Goal: Transaction & Acquisition: Purchase product/service

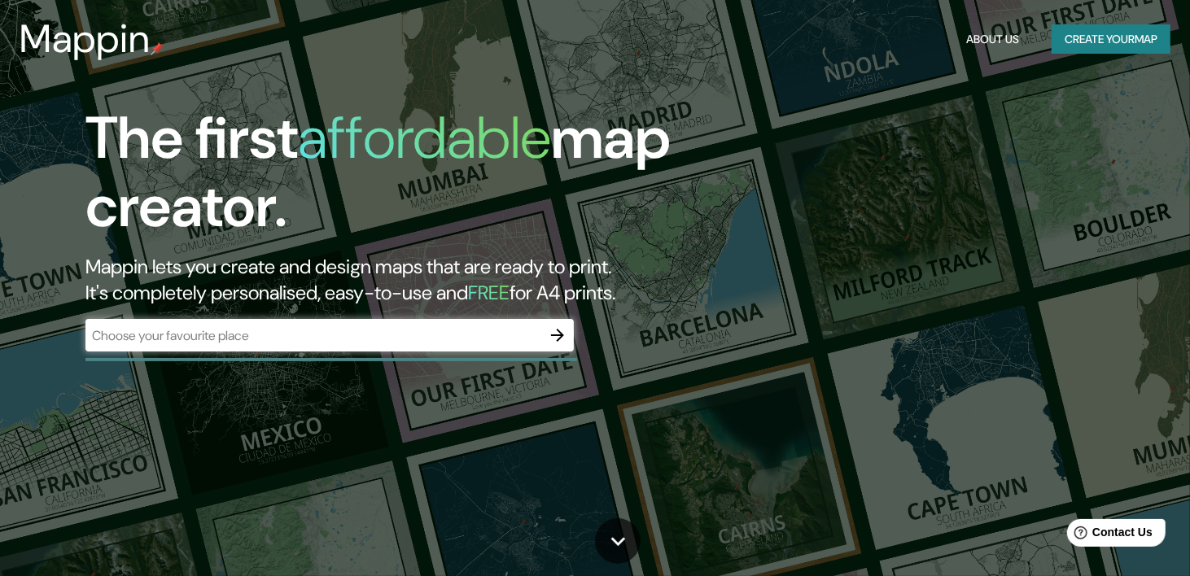
click at [538, 345] on div "​" at bounding box center [329, 335] width 488 height 33
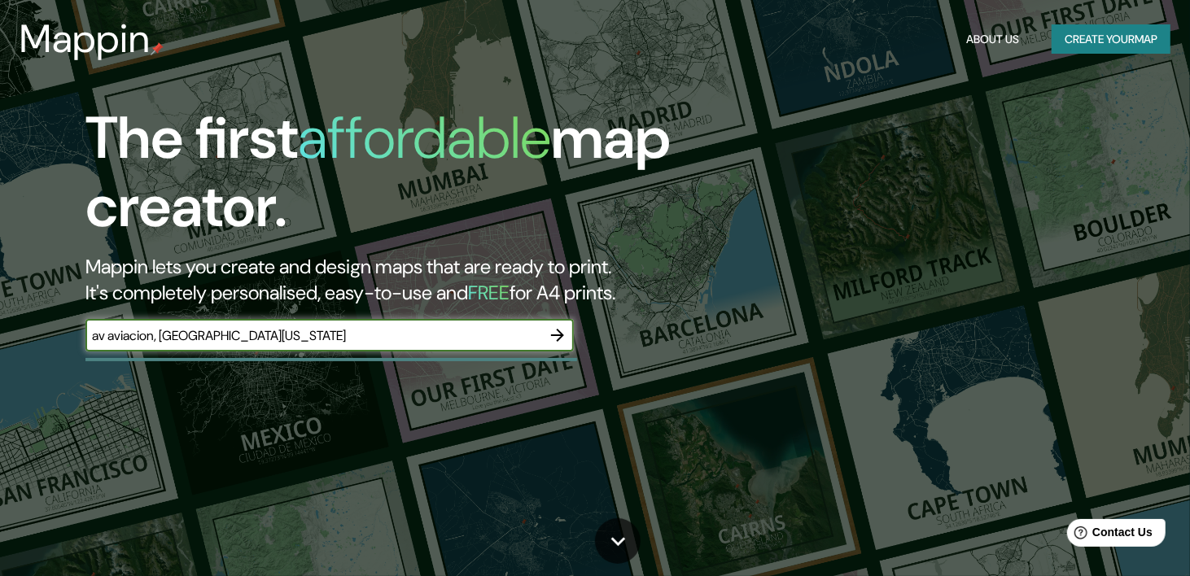
type input "av aviacion, [GEOGRAPHIC_DATA][US_STATE]"
click at [552, 339] on icon "button" at bounding box center [558, 336] width 20 height 20
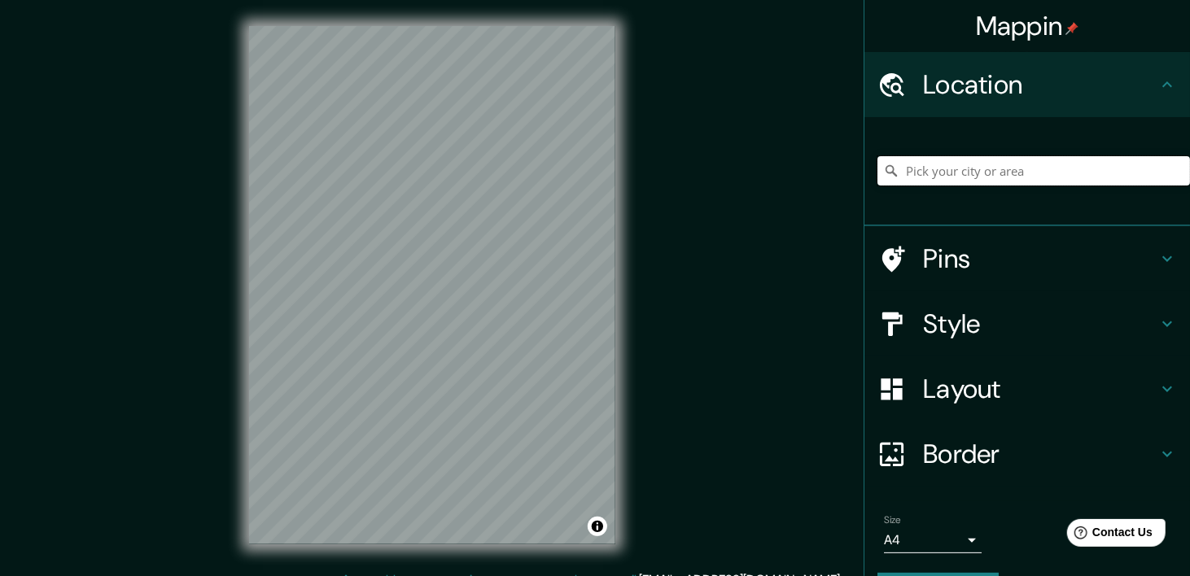
click at [1016, 166] on input "Pick your city or area" at bounding box center [1034, 170] width 313 height 29
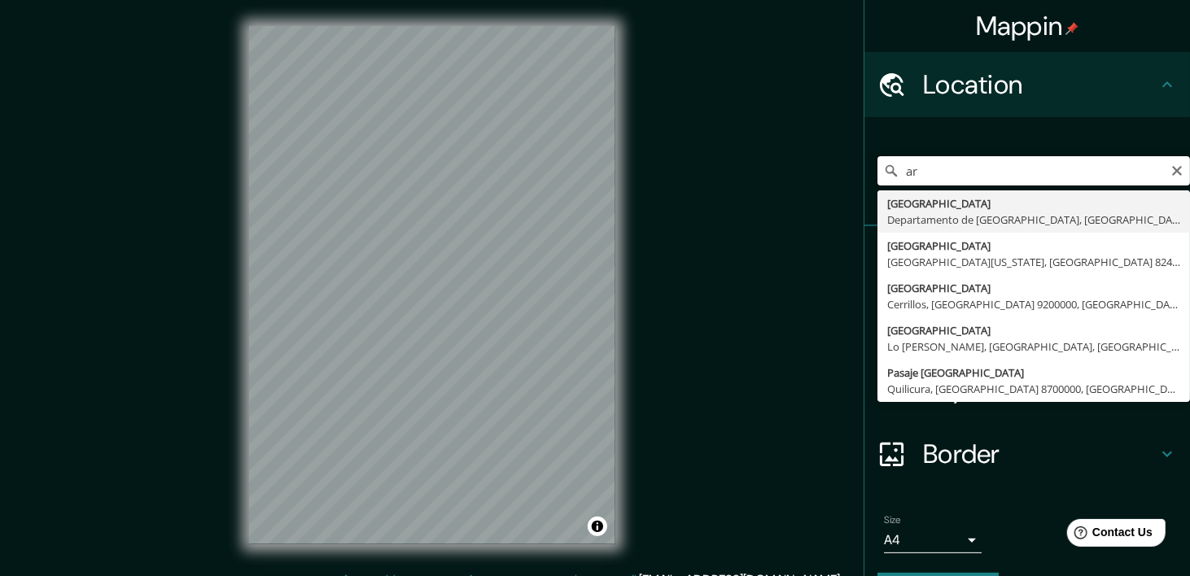
type input "a"
type input "[GEOGRAPHIC_DATA], [GEOGRAPHIC_DATA][US_STATE], [GEOGRAPHIC_DATA], [GEOGRAPHIC_…"
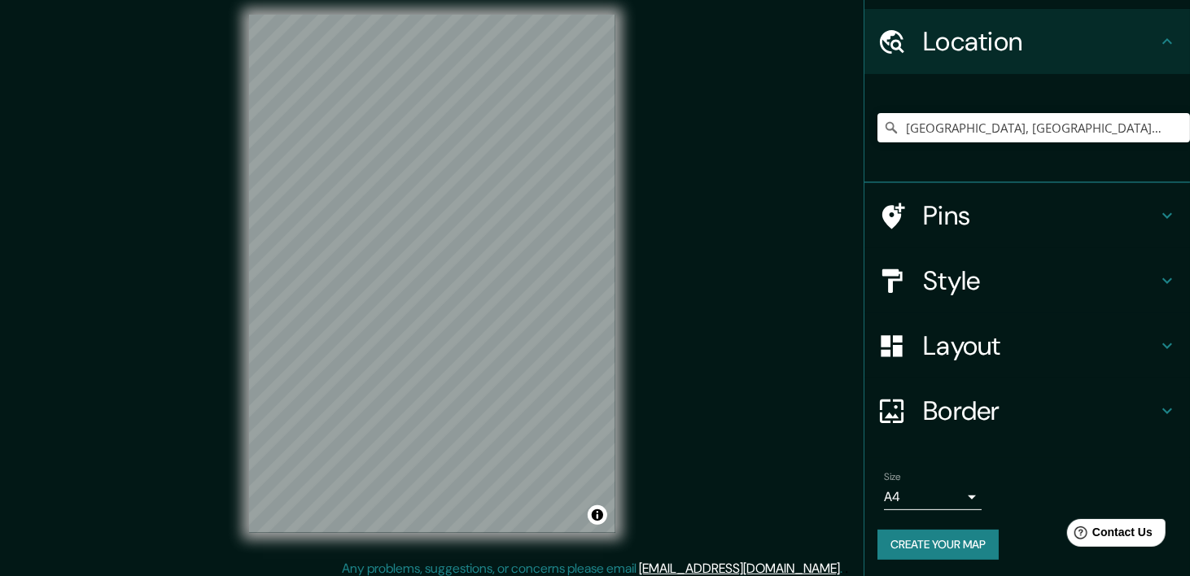
scroll to position [45, 0]
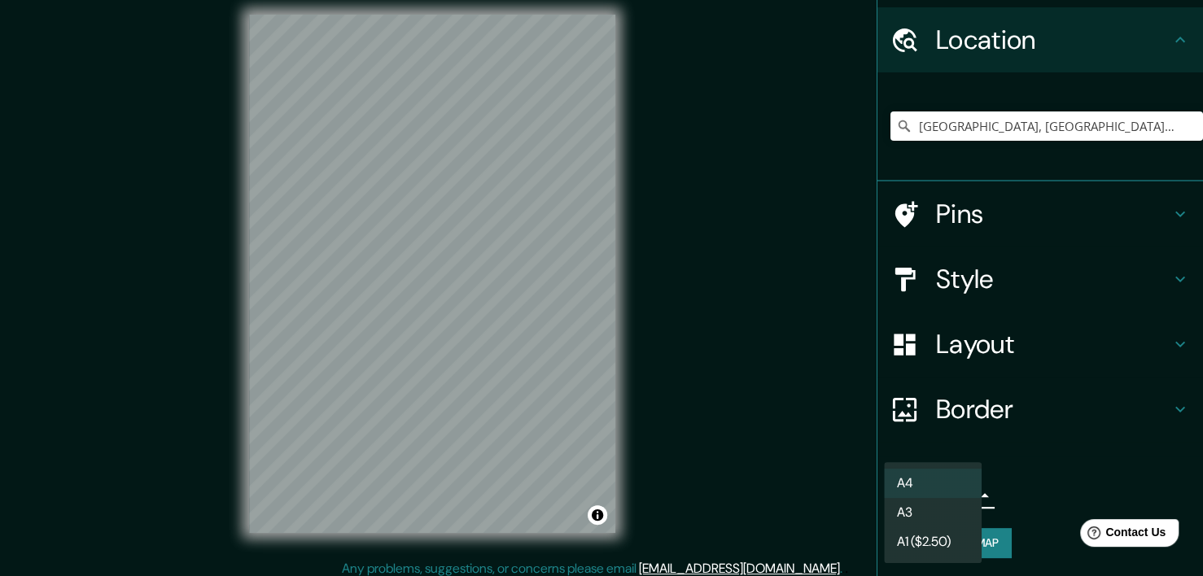
click at [957, 492] on body "Mappin Location [GEOGRAPHIC_DATA], [GEOGRAPHIC_DATA][US_STATE], [GEOGRAPHIC_DAT…" at bounding box center [601, 277] width 1203 height 576
click at [1012, 539] on div at bounding box center [601, 288] width 1203 height 576
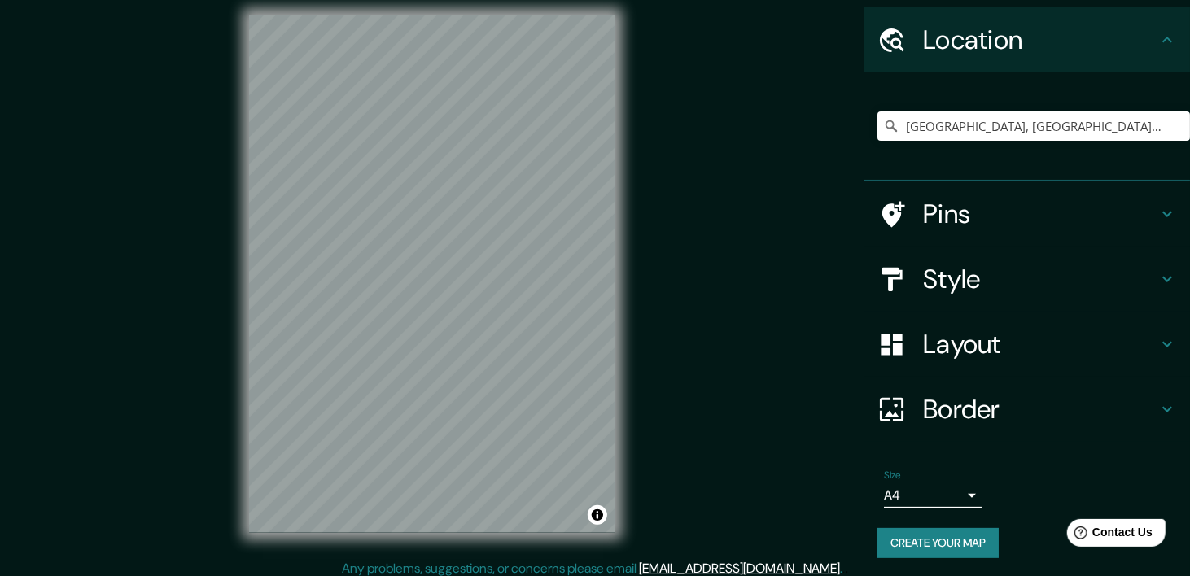
click at [987, 236] on div "Pins" at bounding box center [1027, 214] width 326 height 65
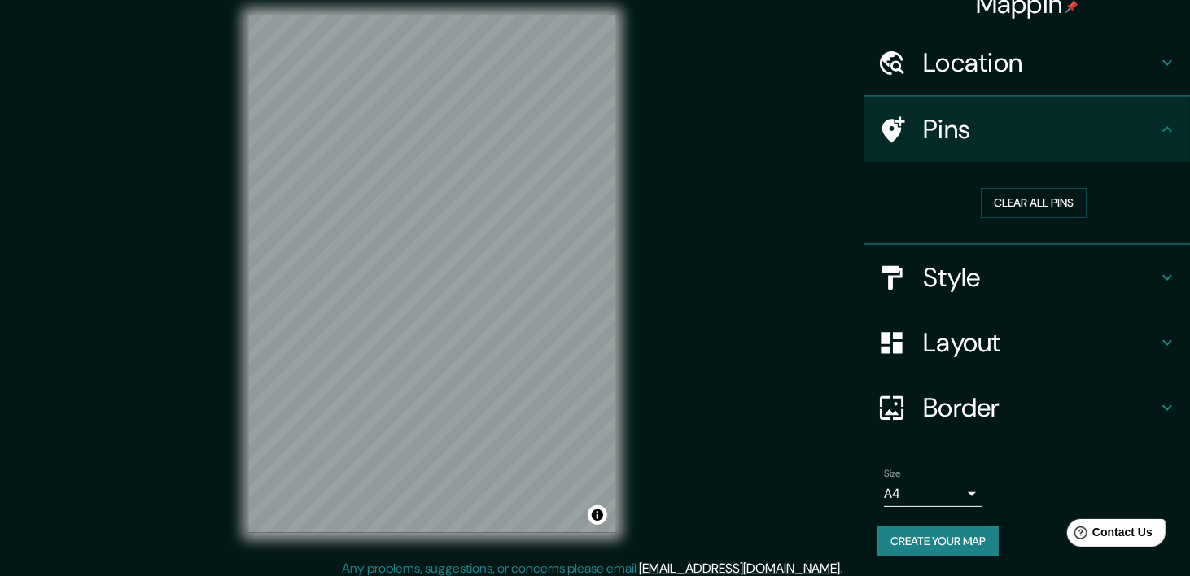
scroll to position [20, 0]
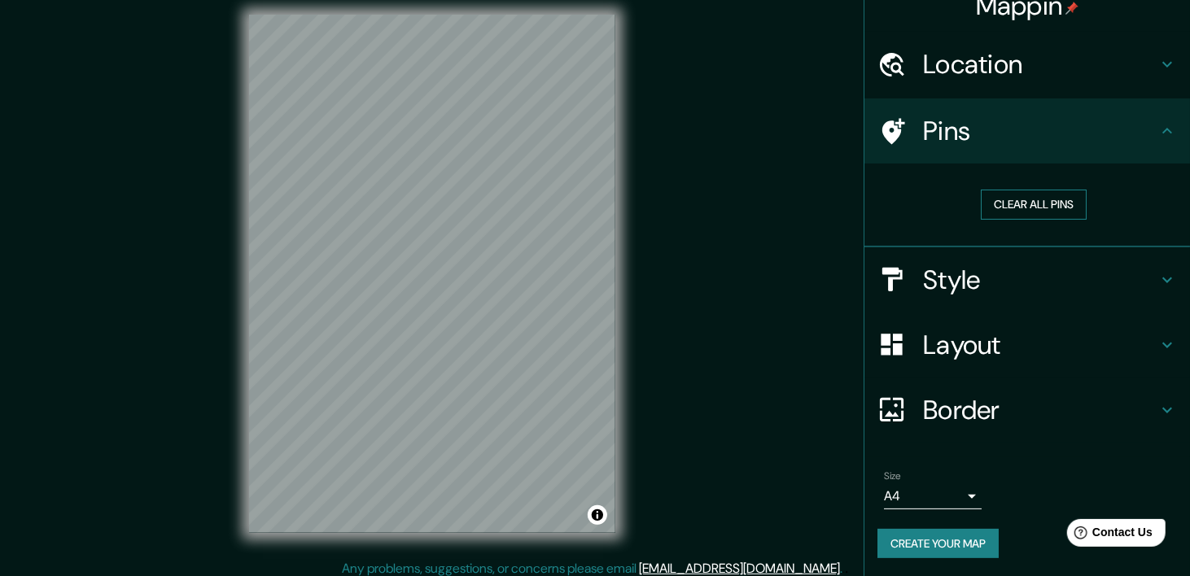
click at [1004, 203] on button "Clear all pins" at bounding box center [1034, 205] width 106 height 30
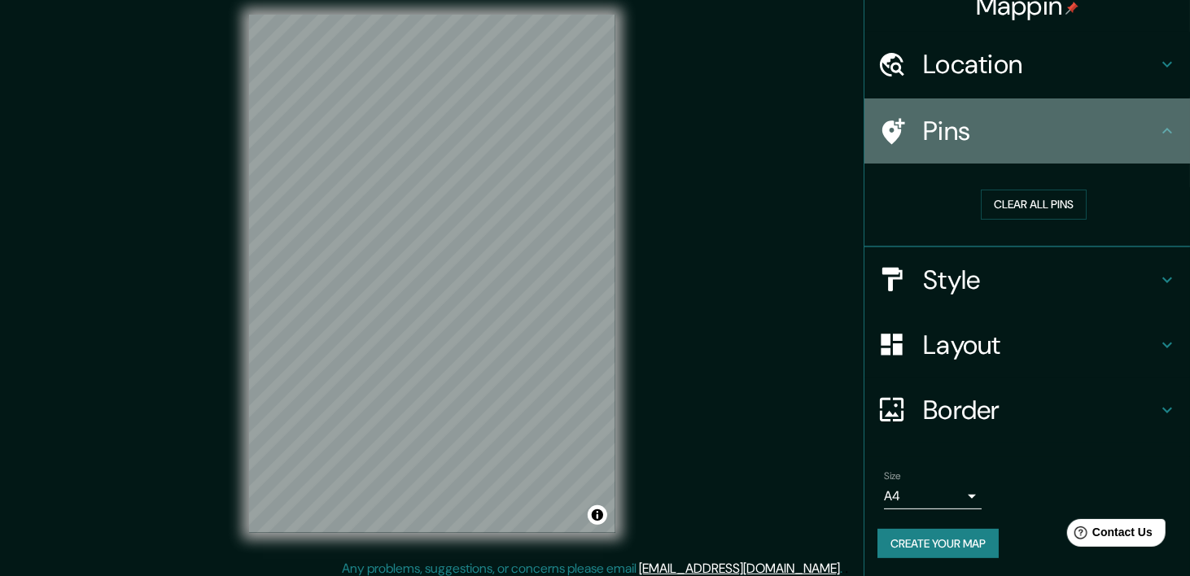
click at [1049, 136] on h4 "Pins" at bounding box center [1040, 131] width 234 height 33
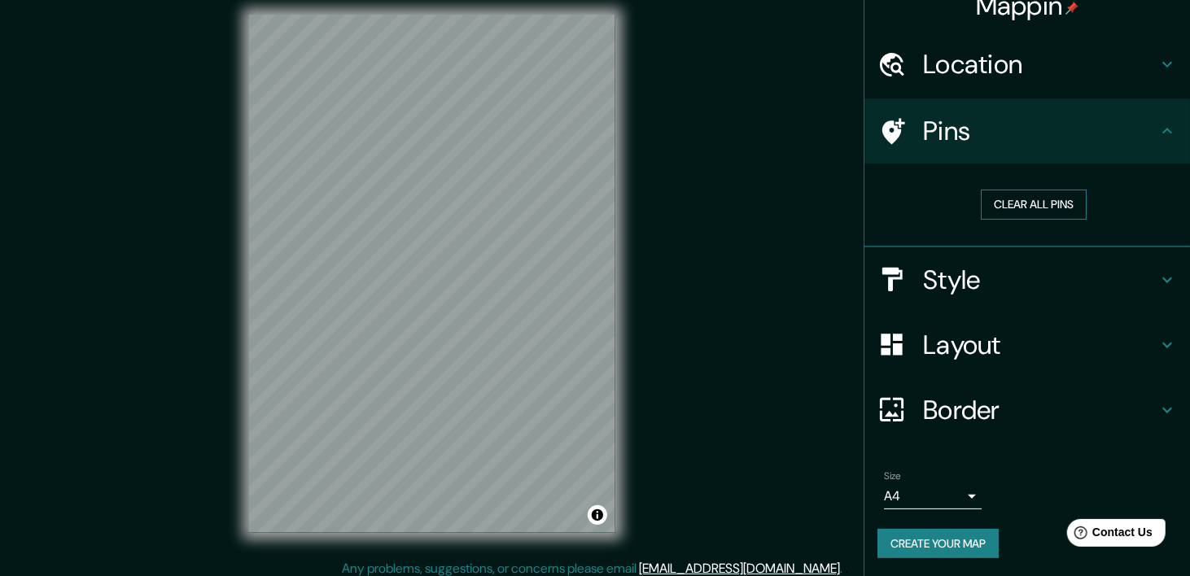
click at [1004, 199] on button "Clear all pins" at bounding box center [1034, 205] width 106 height 30
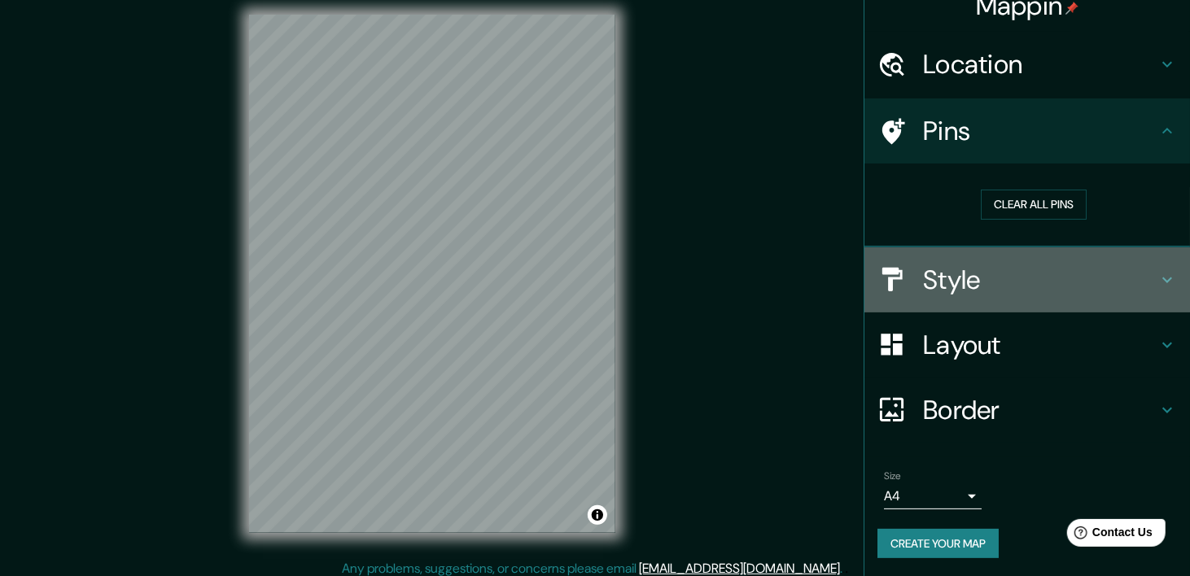
click at [944, 289] on h4 "Style" at bounding box center [1040, 280] width 234 height 33
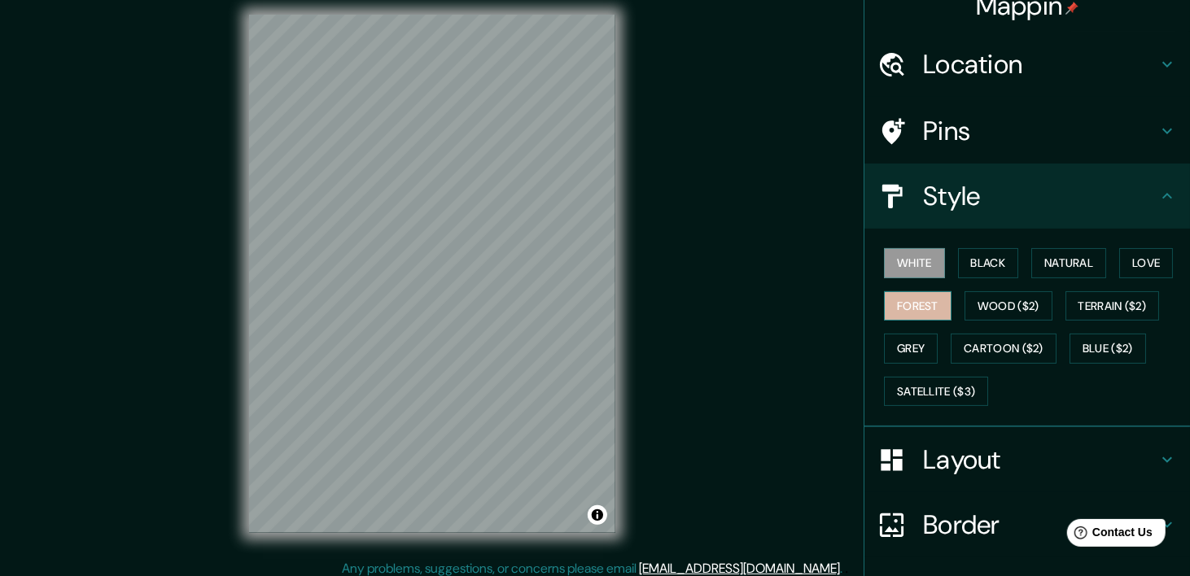
click at [916, 304] on button "Forest" at bounding box center [918, 306] width 68 height 30
click at [971, 263] on button "Black" at bounding box center [988, 263] width 61 height 30
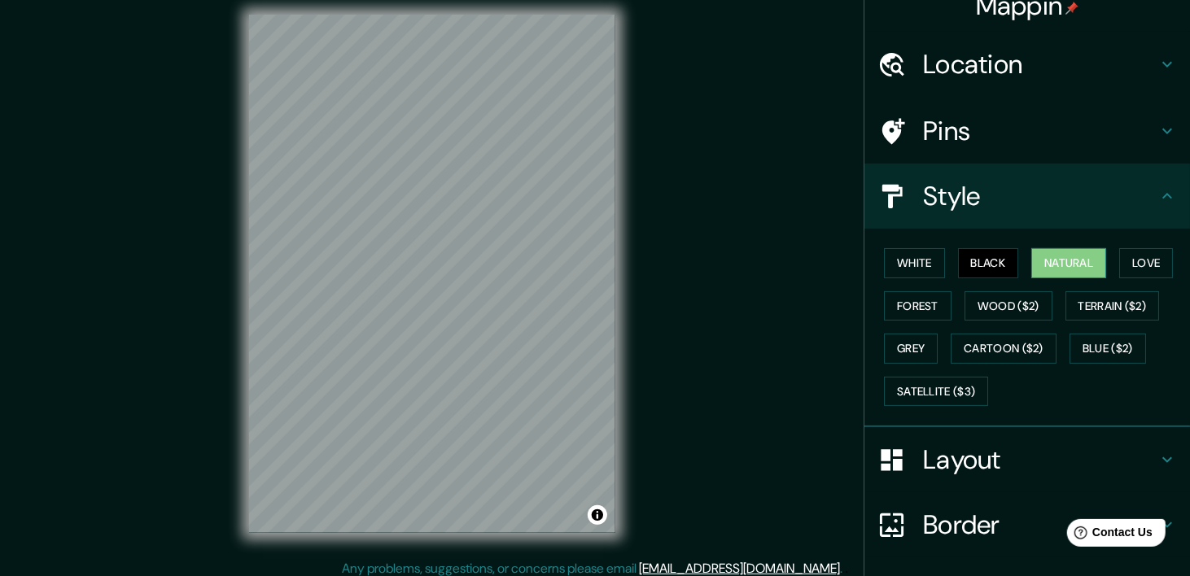
click at [1052, 256] on button "Natural" at bounding box center [1068, 263] width 75 height 30
click at [1149, 264] on button "Love" at bounding box center [1146, 263] width 54 height 30
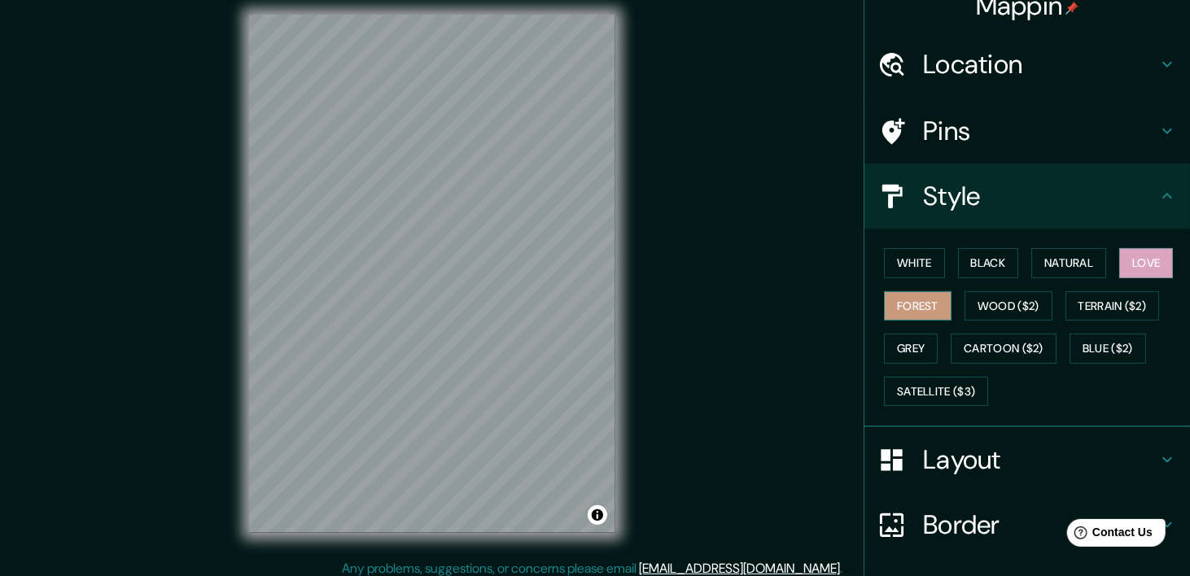
click at [930, 311] on button "Forest" at bounding box center [918, 306] width 68 height 30
click at [989, 306] on button "Wood ($2)" at bounding box center [1009, 306] width 88 height 30
click at [928, 305] on button "Forest" at bounding box center [918, 306] width 68 height 30
click at [1083, 308] on button "Terrain ($2)" at bounding box center [1113, 306] width 94 height 30
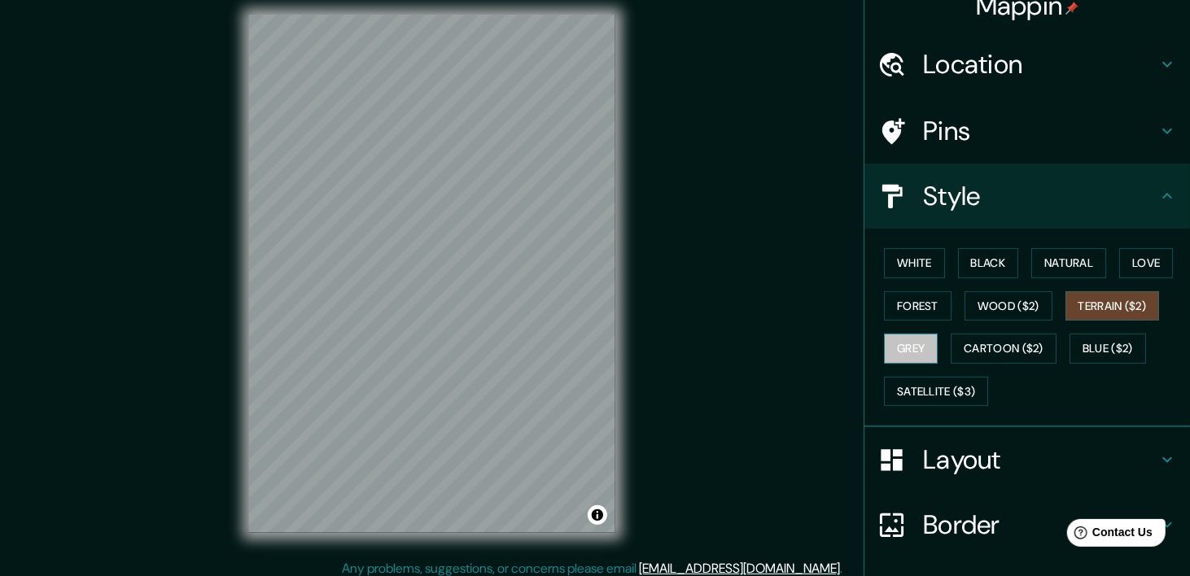
click at [912, 347] on button "Grey" at bounding box center [911, 349] width 54 height 30
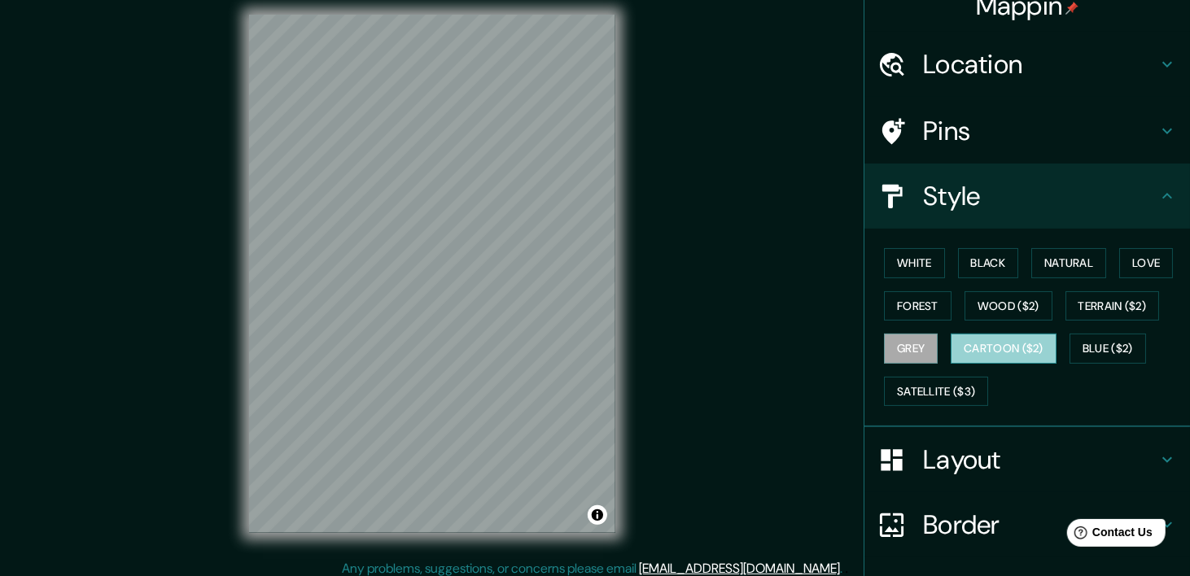
click at [965, 352] on button "Cartoon ($2)" at bounding box center [1004, 349] width 106 height 30
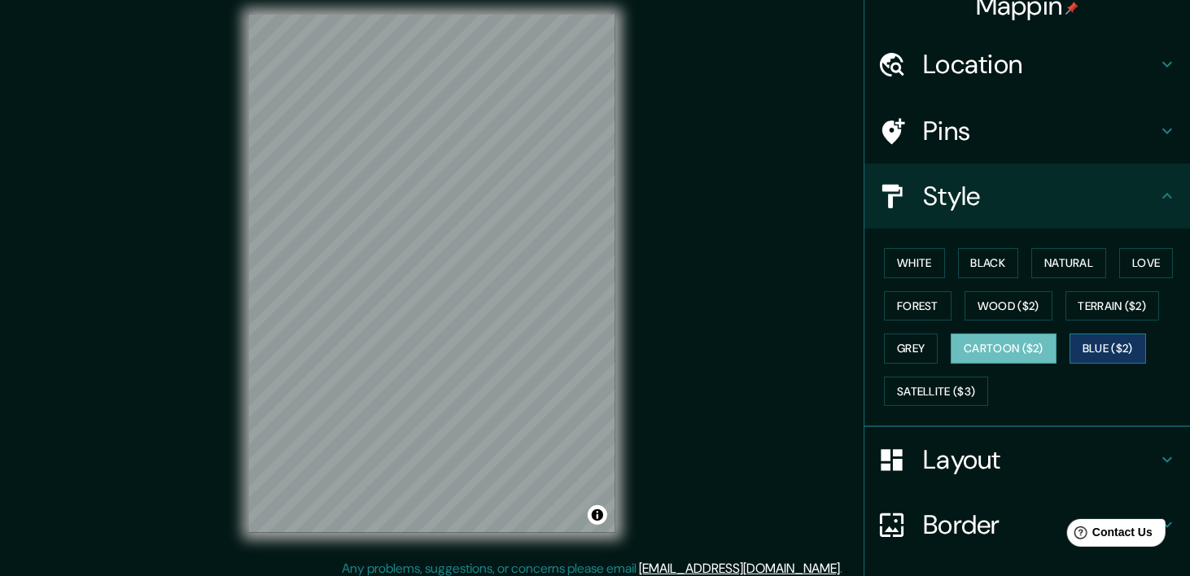
click at [1106, 339] on button "Blue ($2)" at bounding box center [1108, 349] width 77 height 30
click at [921, 309] on button "Forest" at bounding box center [918, 306] width 68 height 30
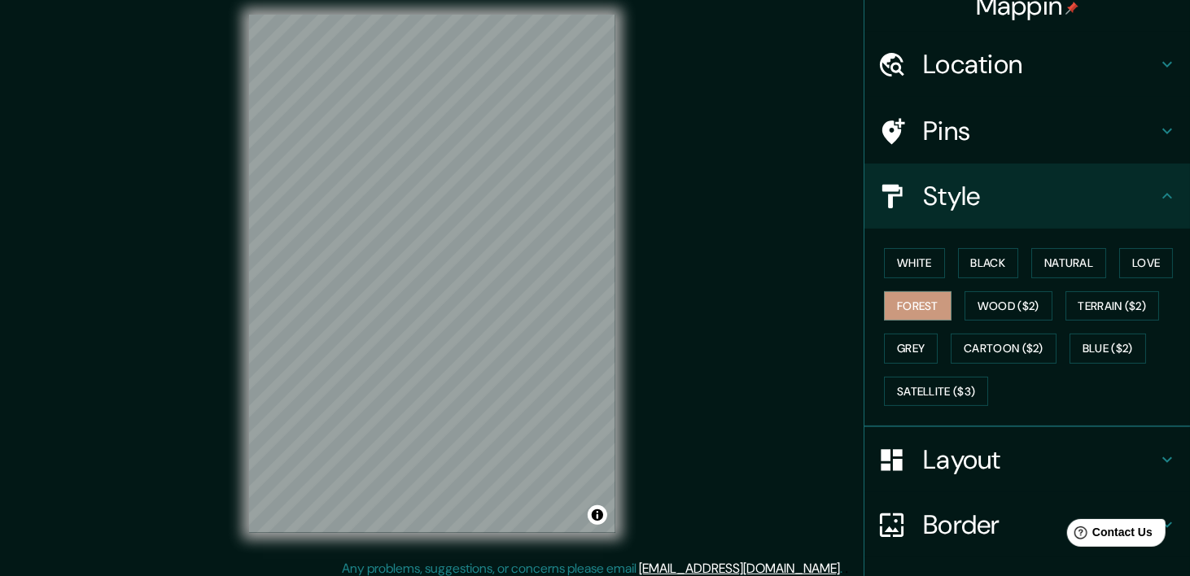
click at [1086, 470] on h4 "Layout" at bounding box center [1040, 460] width 234 height 33
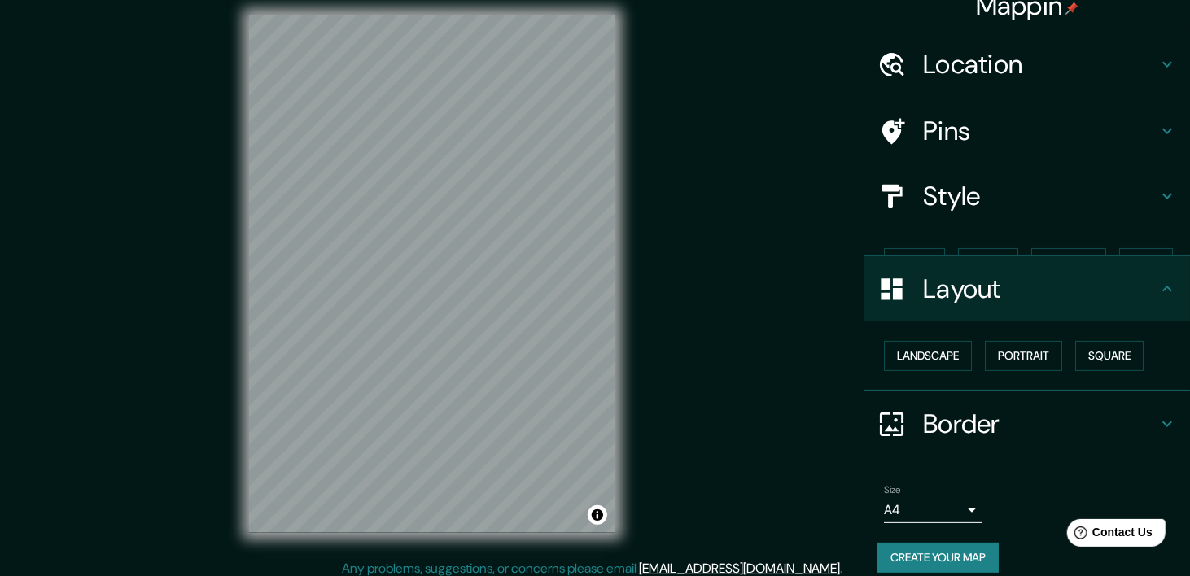
scroll to position [7, 0]
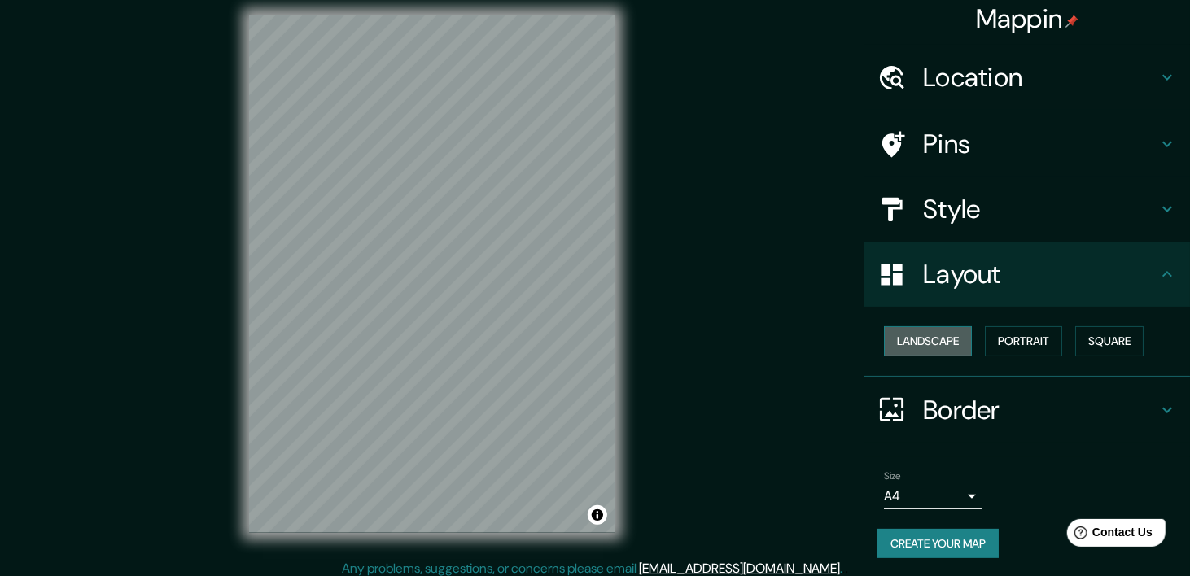
click at [944, 340] on button "Landscape" at bounding box center [928, 341] width 88 height 30
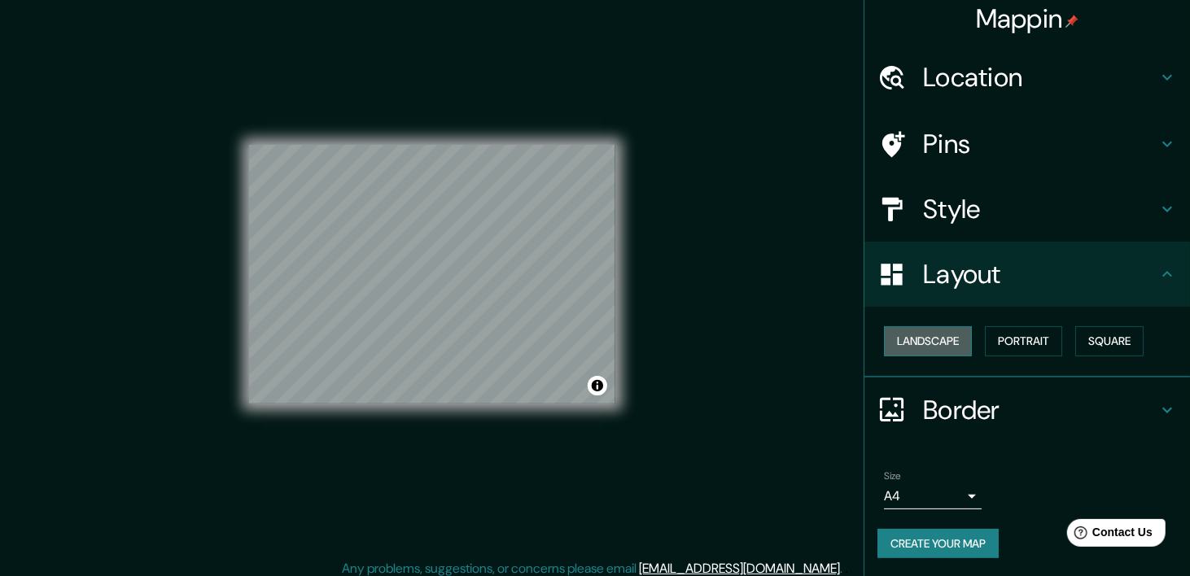
click at [944, 340] on button "Landscape" at bounding box center [928, 341] width 88 height 30
click at [1012, 341] on button "Portrait" at bounding box center [1023, 341] width 77 height 30
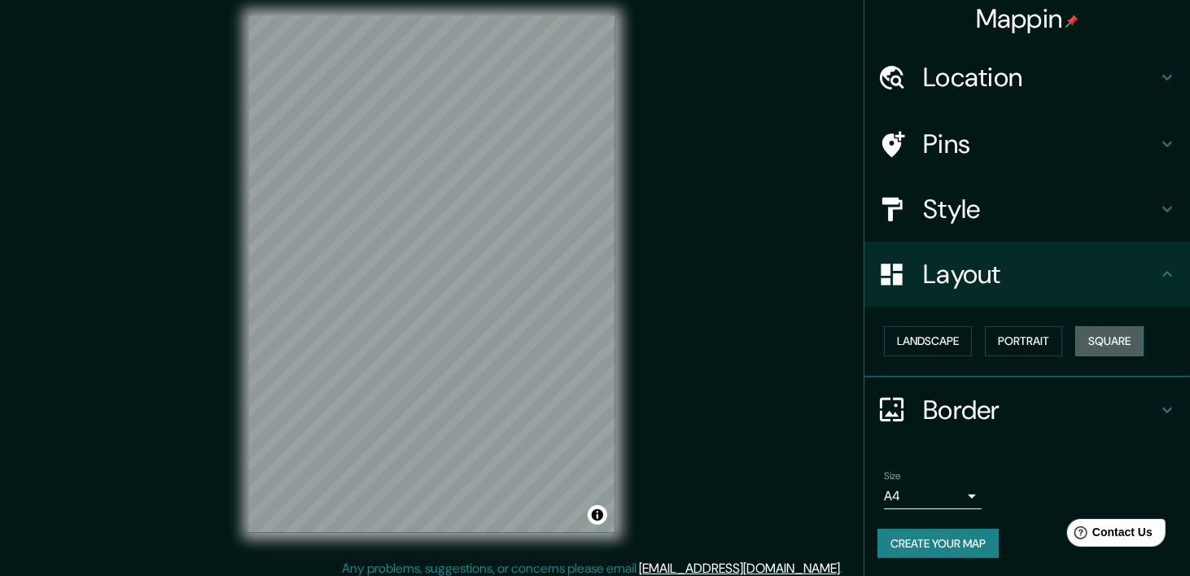
click at [1106, 338] on button "Square" at bounding box center [1109, 341] width 68 height 30
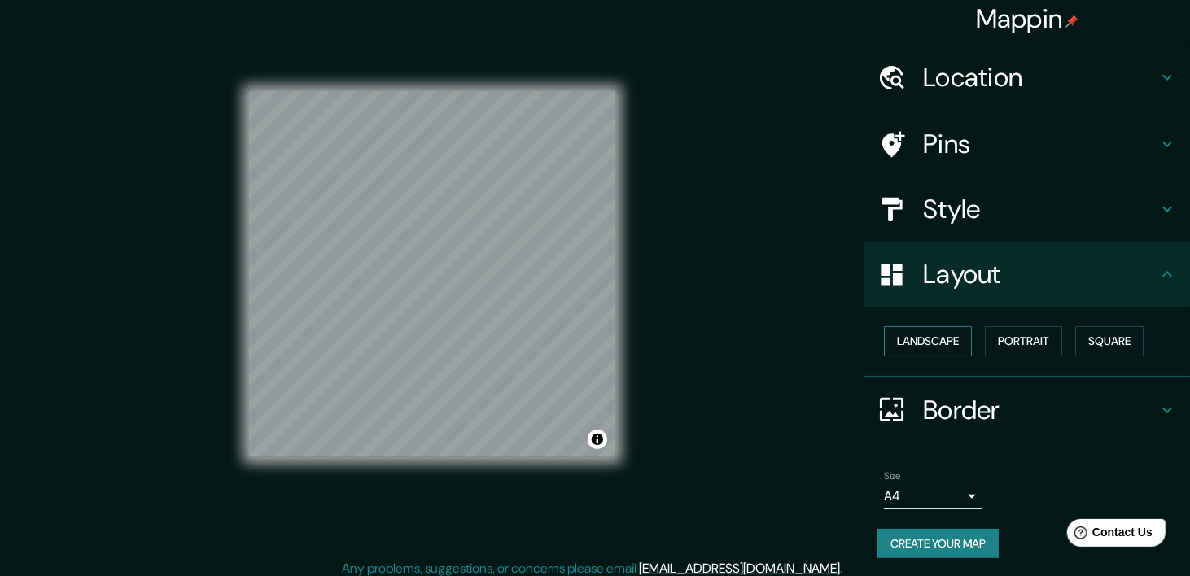
click at [922, 344] on button "Landscape" at bounding box center [928, 341] width 88 height 30
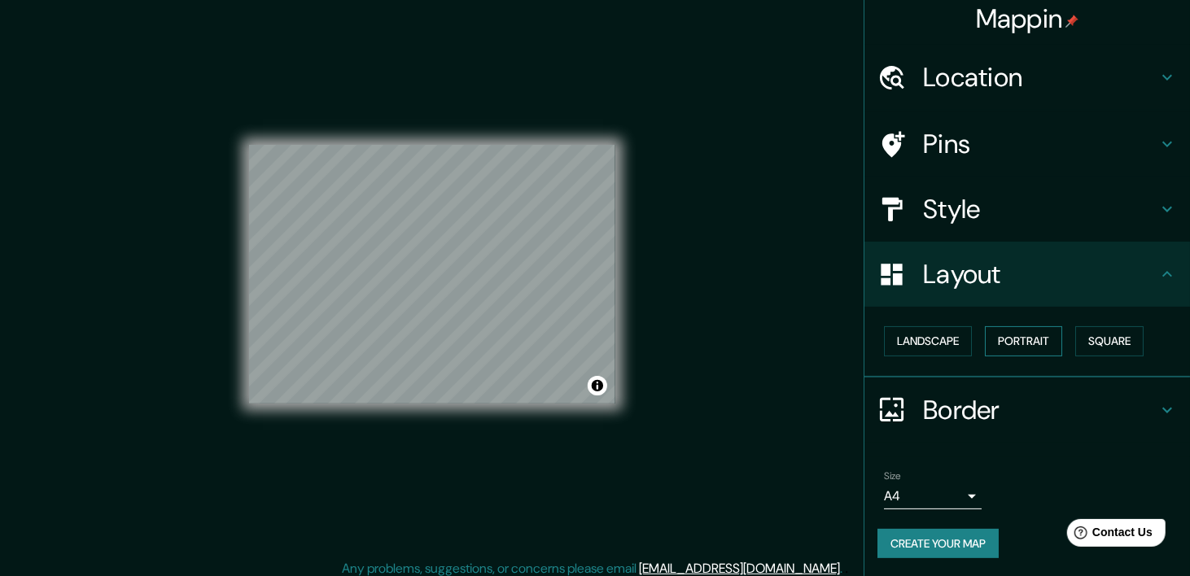
click at [1031, 339] on button "Portrait" at bounding box center [1023, 341] width 77 height 30
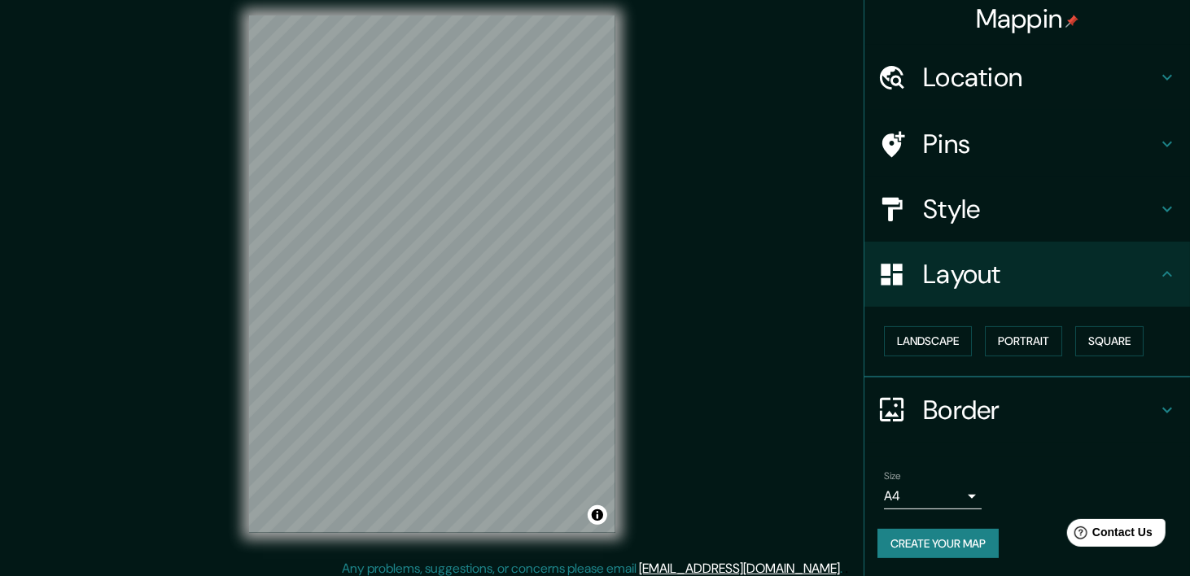
click at [1032, 411] on h4 "Border" at bounding box center [1040, 410] width 234 height 33
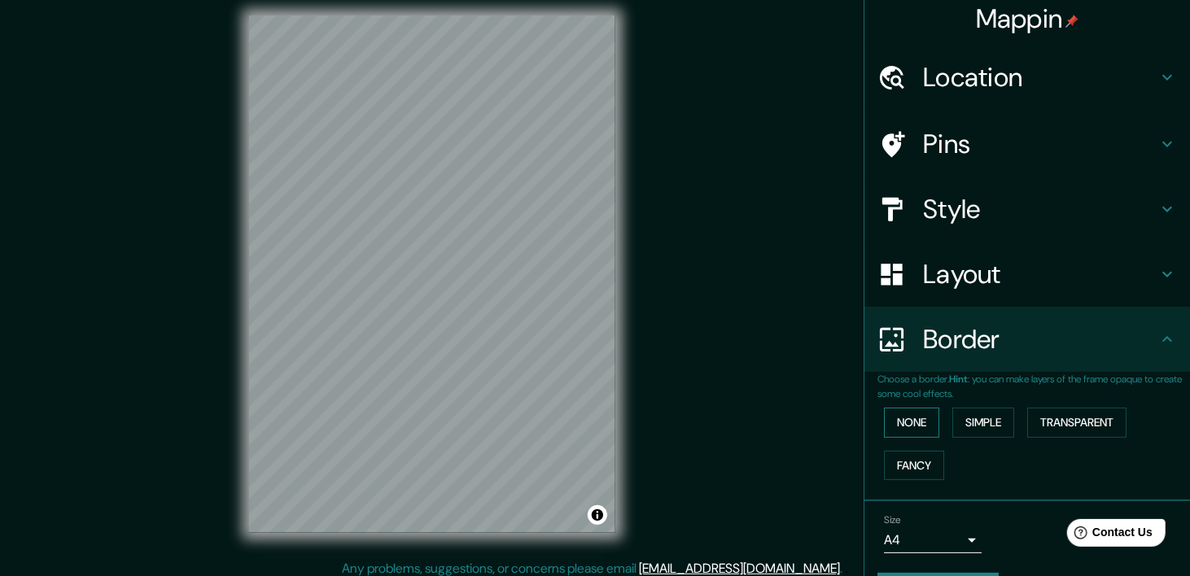
click at [891, 424] on button "None" at bounding box center [911, 423] width 55 height 30
click at [986, 427] on button "Simple" at bounding box center [983, 423] width 62 height 30
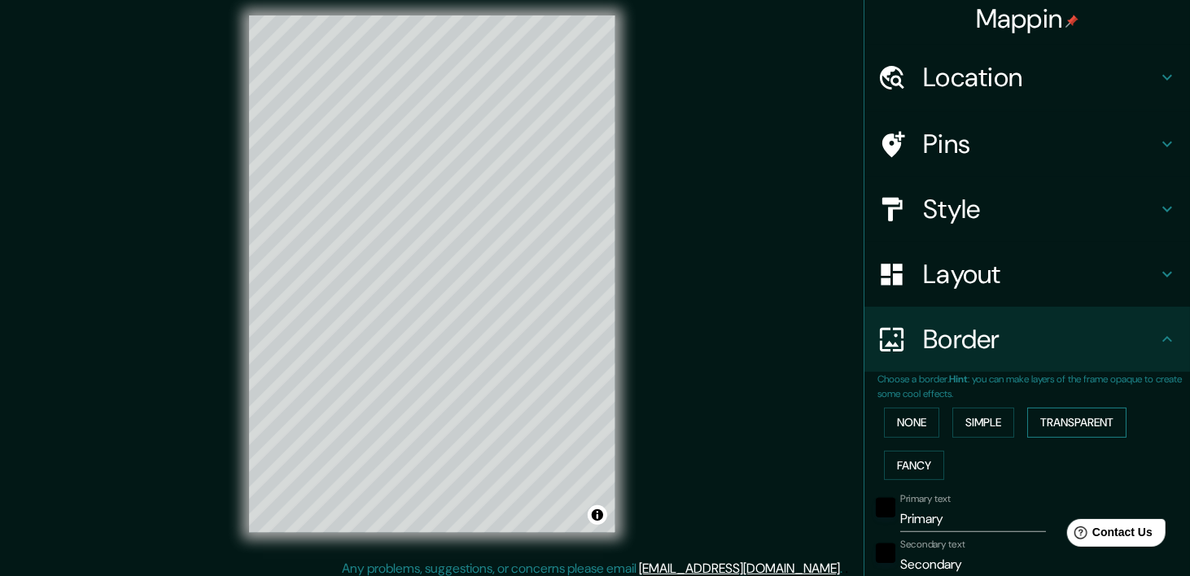
click at [1070, 417] on button "Transparent" at bounding box center [1076, 423] width 99 height 30
click at [921, 465] on button "Fancy" at bounding box center [914, 466] width 60 height 30
click at [903, 427] on button "None" at bounding box center [911, 423] width 55 height 30
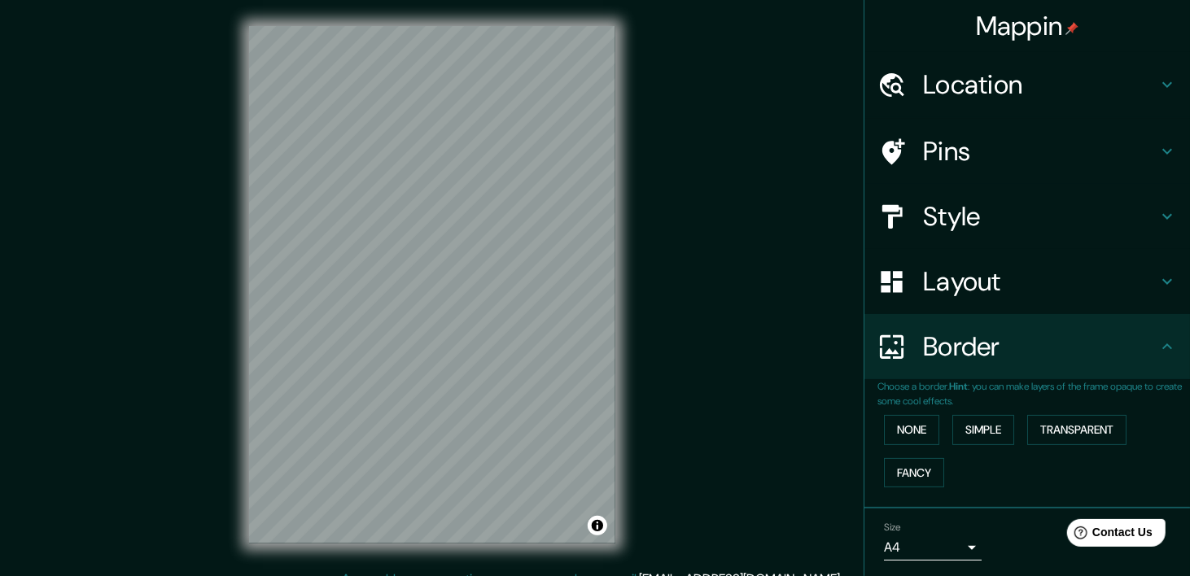
scroll to position [0, 0]
click at [936, 211] on h4 "Style" at bounding box center [1040, 216] width 234 height 33
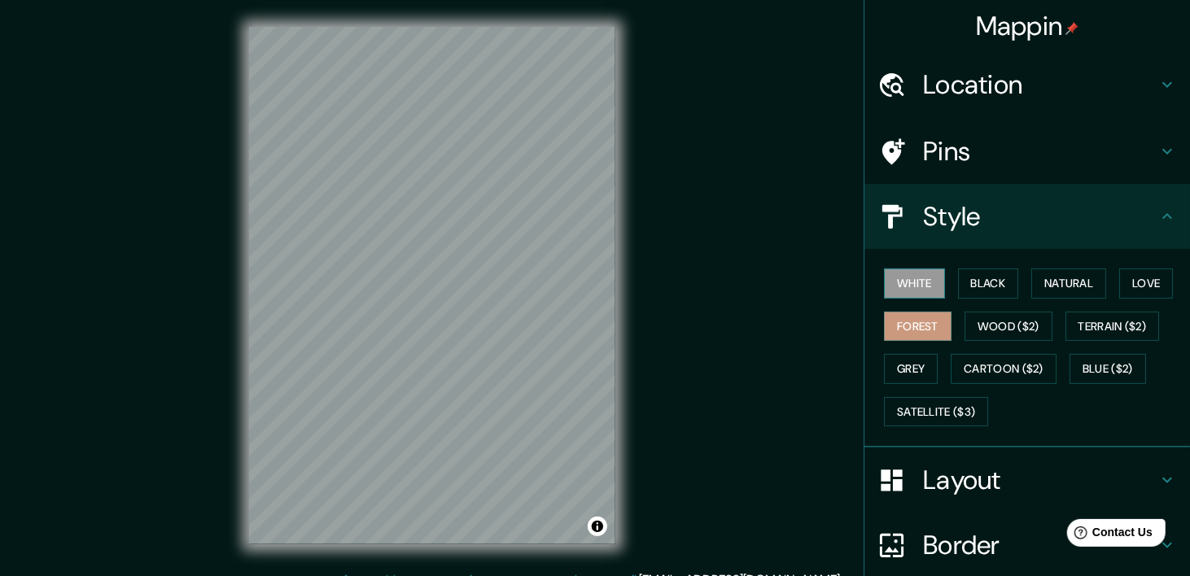
click at [917, 286] on button "White" at bounding box center [914, 284] width 61 height 30
click at [977, 276] on button "Black" at bounding box center [988, 284] width 61 height 30
click at [924, 284] on button "White" at bounding box center [914, 284] width 61 height 30
click at [913, 325] on button "Forest" at bounding box center [918, 327] width 68 height 30
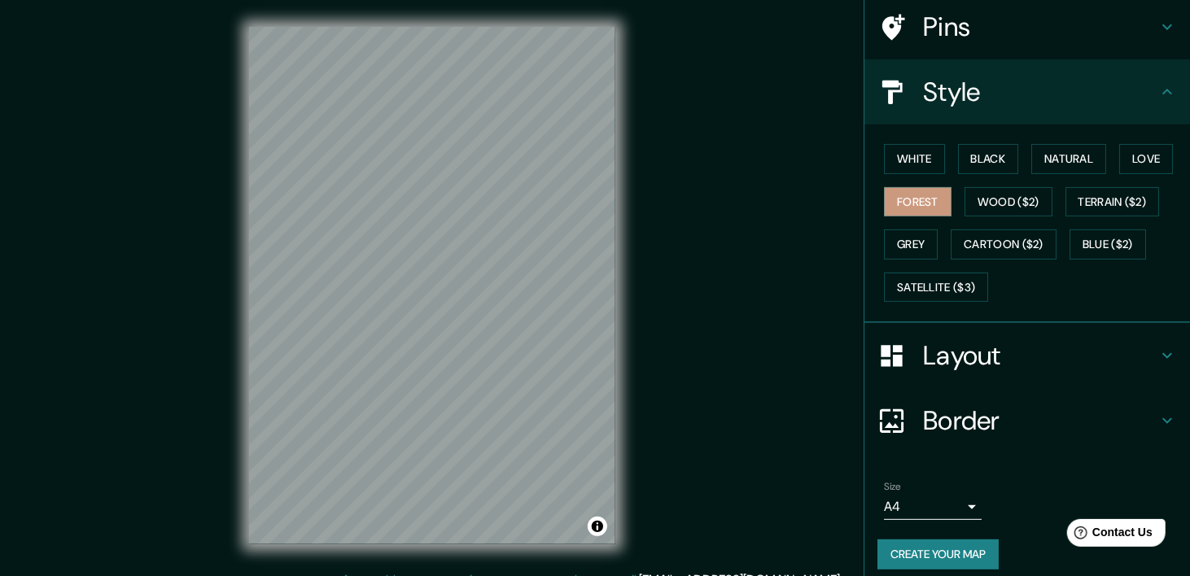
scroll to position [134, 0]
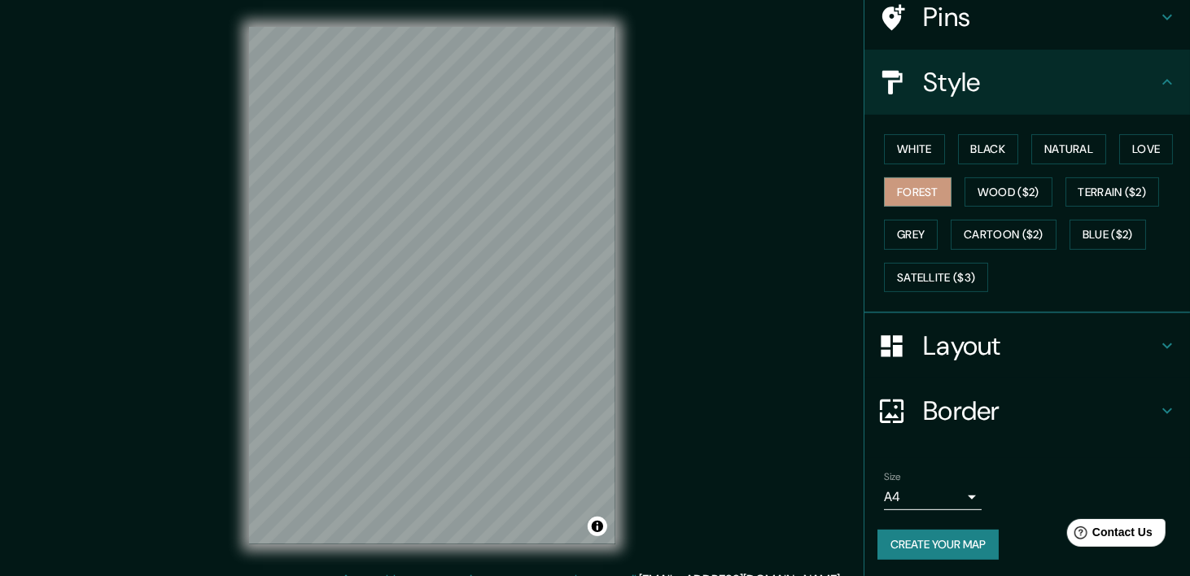
click at [977, 542] on button "Create your map" at bounding box center [938, 545] width 121 height 30
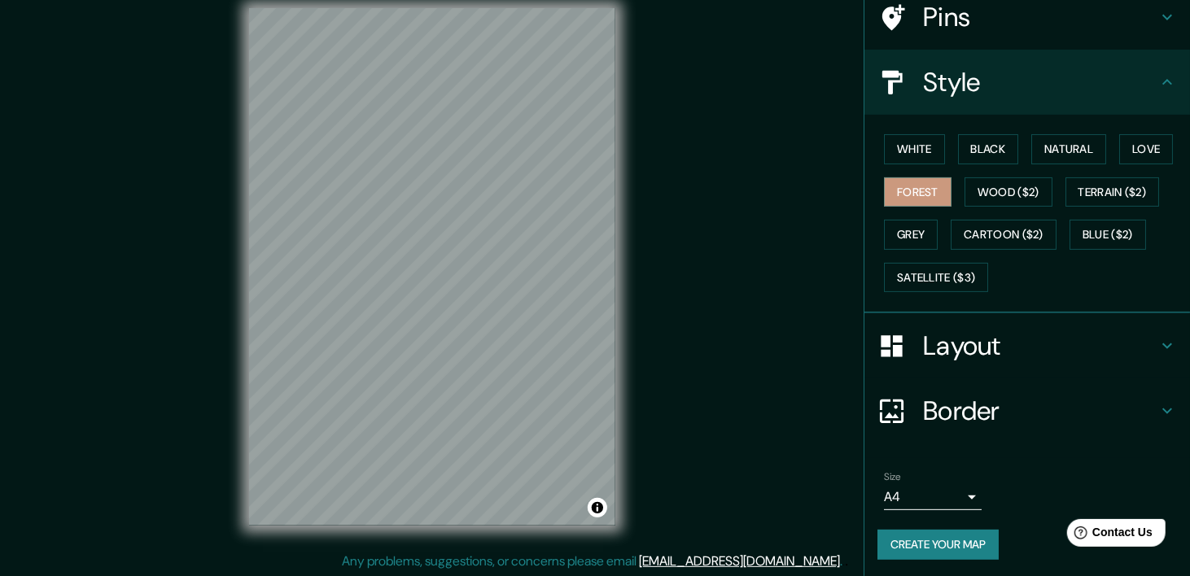
scroll to position [20, 0]
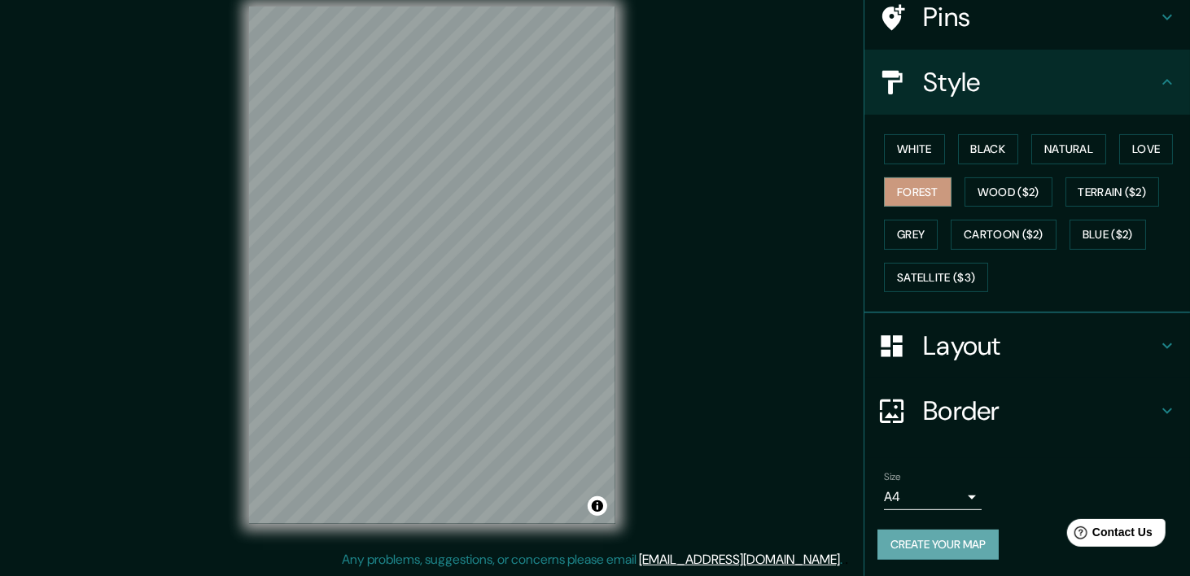
click at [956, 549] on button "Create your map" at bounding box center [938, 545] width 121 height 30
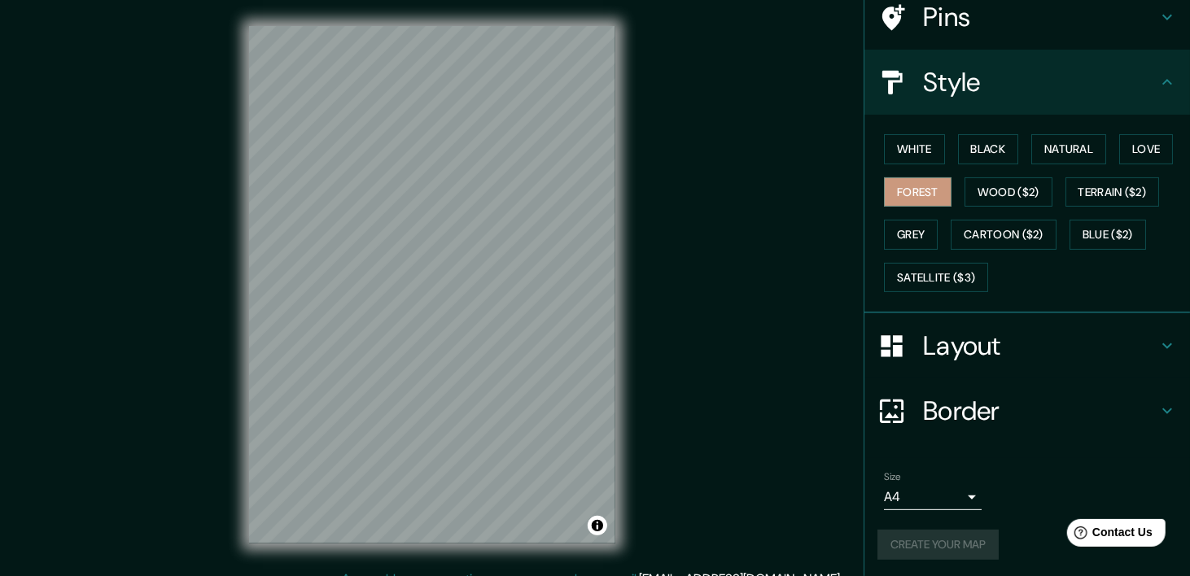
scroll to position [0, 0]
click at [641, 276] on div "© Mapbox © OpenStreetMap Improve this map" at bounding box center [432, 285] width 418 height 571
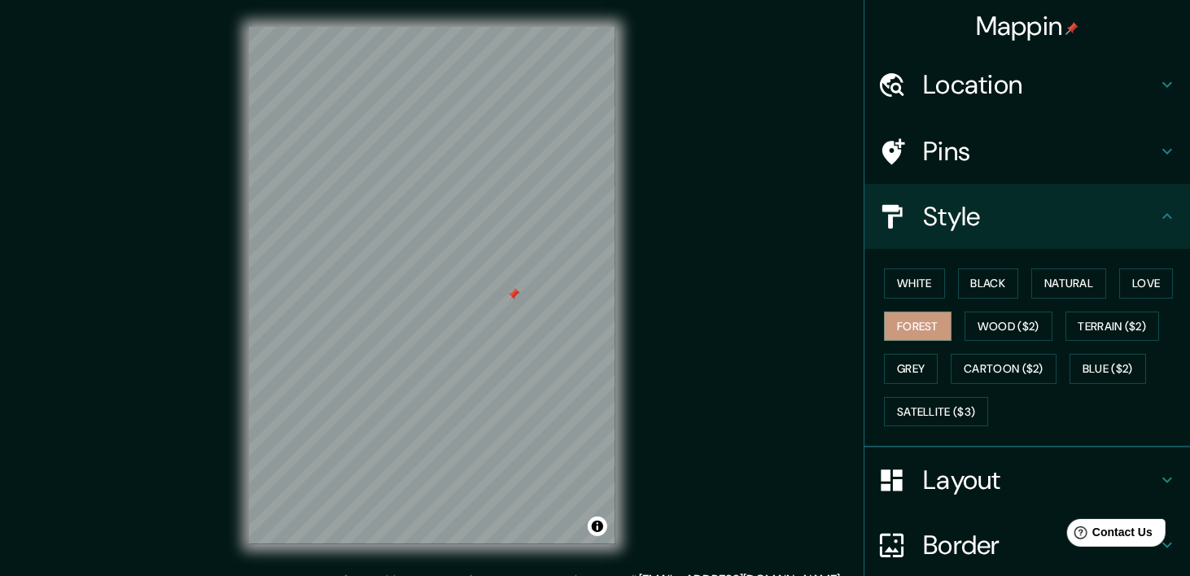
click at [967, 138] on h4 "Pins" at bounding box center [1040, 151] width 234 height 33
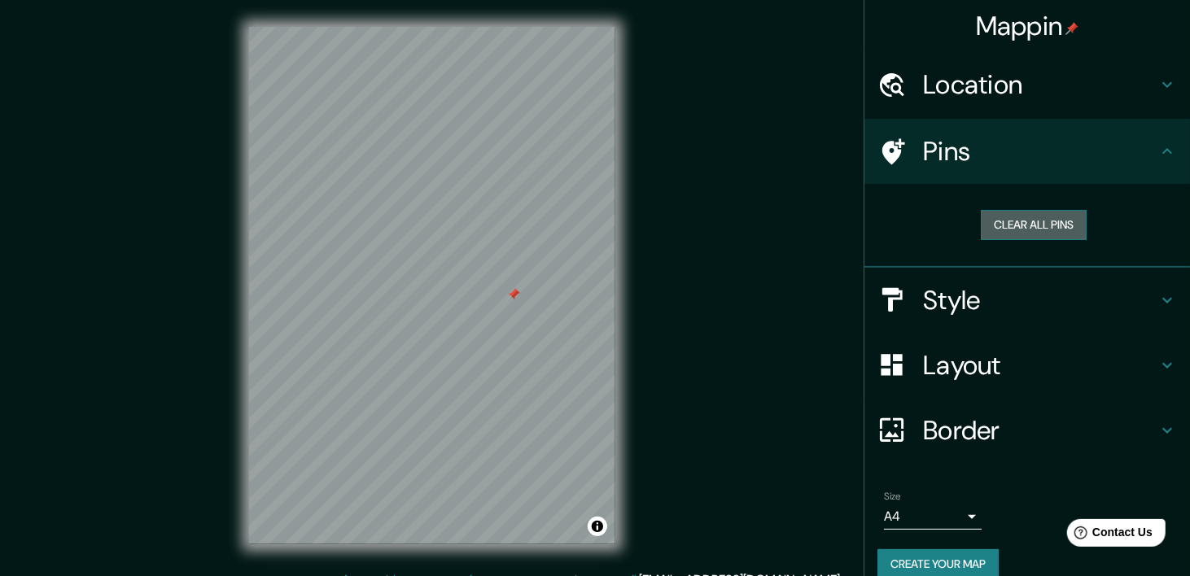
click at [984, 214] on button "Clear all pins" at bounding box center [1034, 225] width 106 height 30
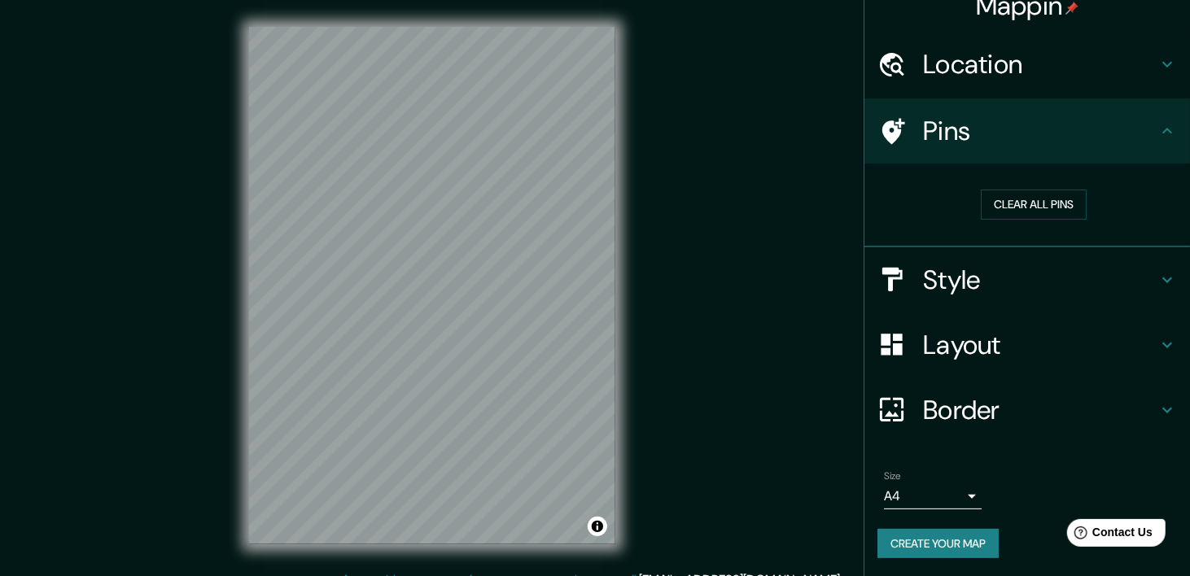
click at [72, 203] on div "Mappin Location [GEOGRAPHIC_DATA], [GEOGRAPHIC_DATA][US_STATE], [GEOGRAPHIC_DAT…" at bounding box center [595, 298] width 1190 height 597
click at [969, 548] on button "Create your map" at bounding box center [938, 544] width 121 height 30
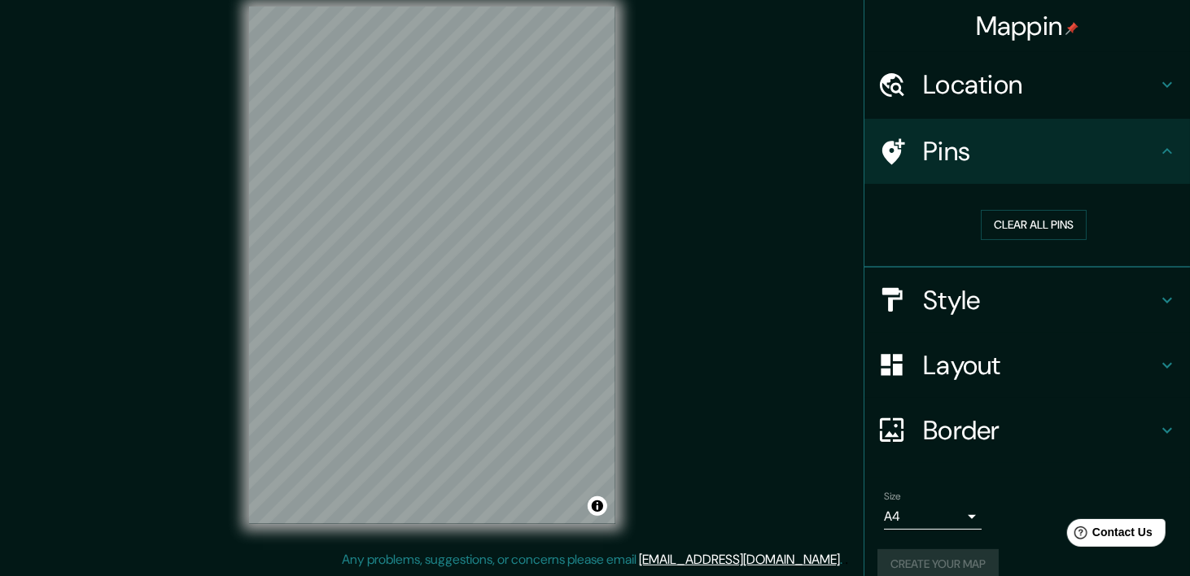
click at [974, 99] on h4 "Location" at bounding box center [1040, 84] width 234 height 33
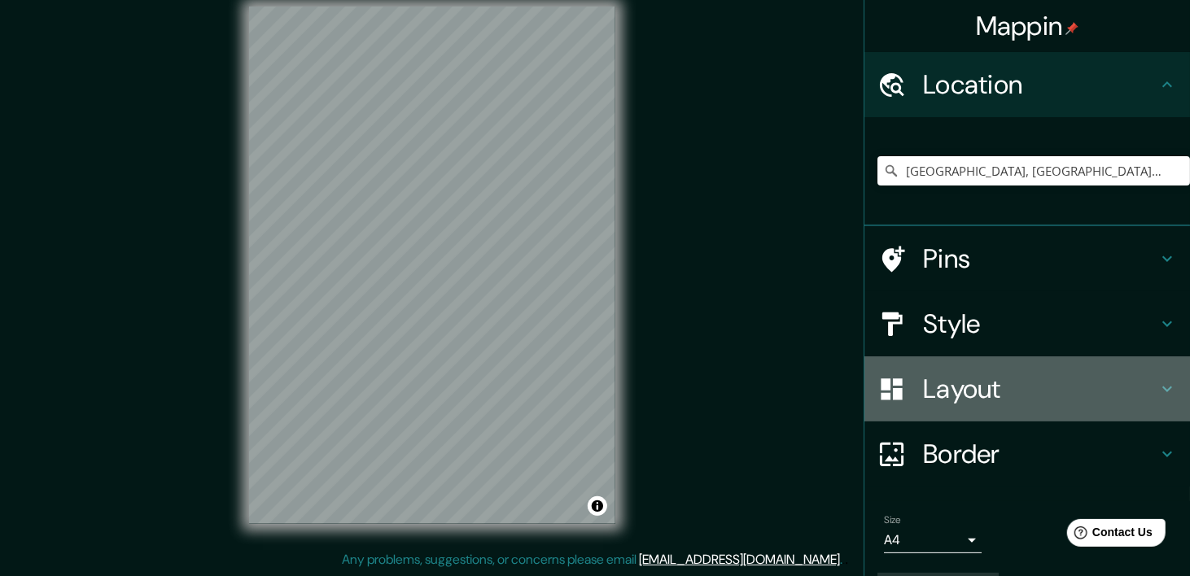
click at [981, 414] on div "Layout" at bounding box center [1027, 389] width 326 height 65
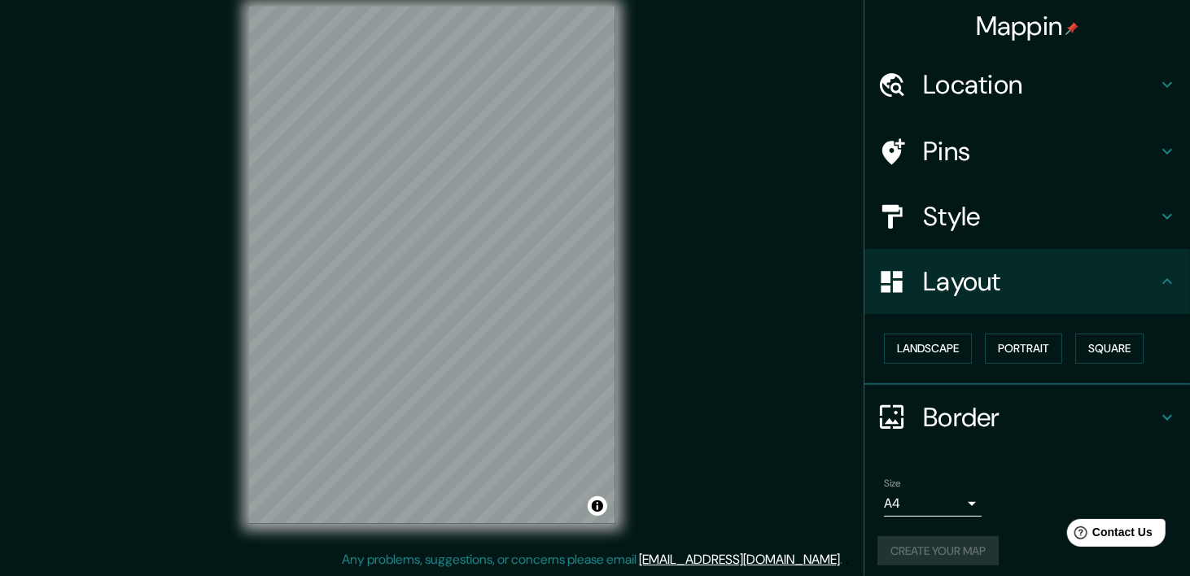
click at [994, 450] on ul "Location [GEOGRAPHIC_DATA], [GEOGRAPHIC_DATA][US_STATE], [GEOGRAPHIC_DATA], [GE…" at bounding box center [1027, 318] width 326 height 533
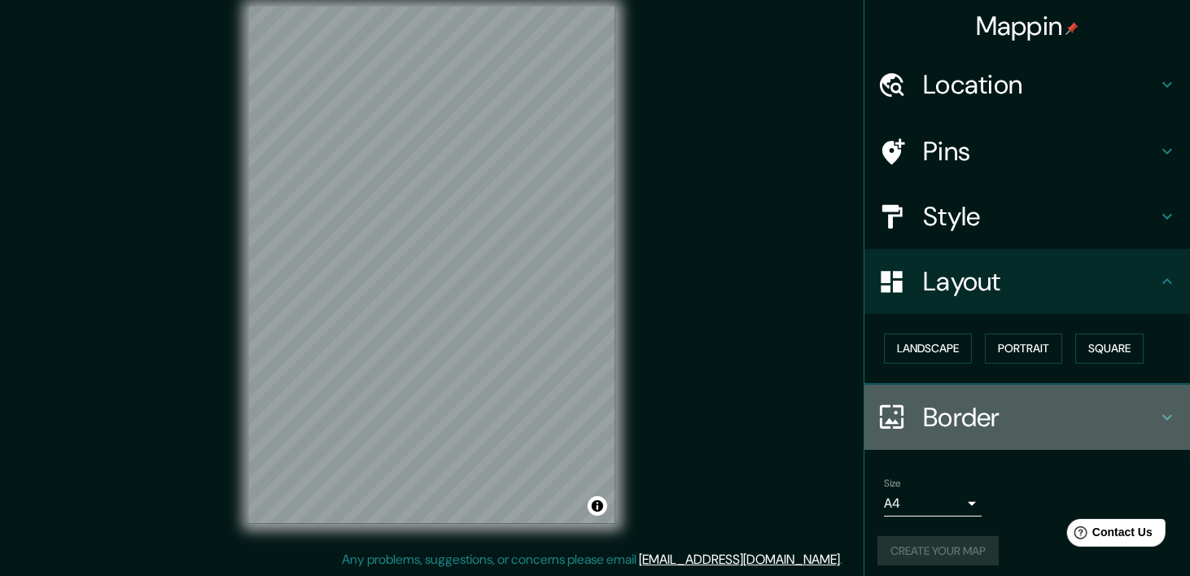
click at [993, 431] on h4 "Border" at bounding box center [1040, 417] width 234 height 33
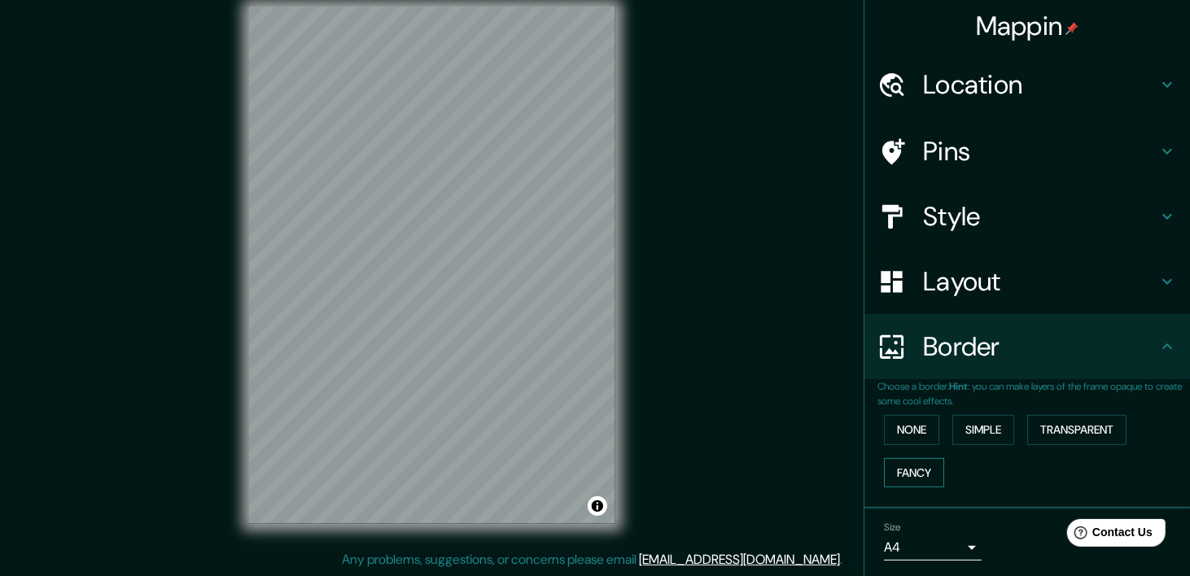
click at [887, 473] on button "Fancy" at bounding box center [914, 473] width 60 height 30
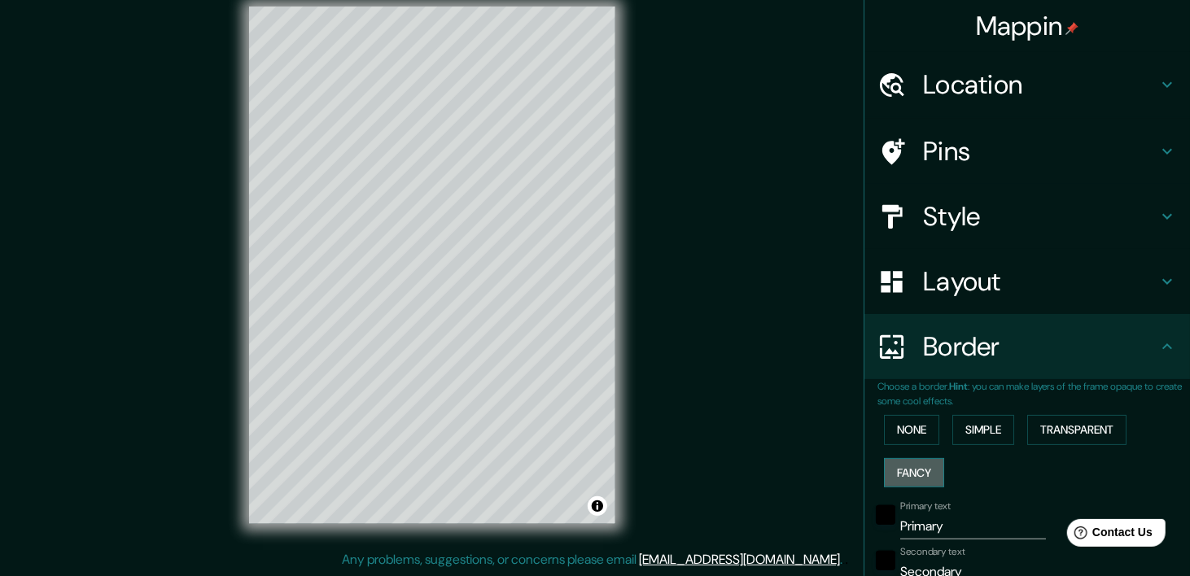
click at [887, 473] on button "Fancy" at bounding box center [914, 473] width 60 height 30
click at [909, 430] on button "None" at bounding box center [911, 430] width 55 height 30
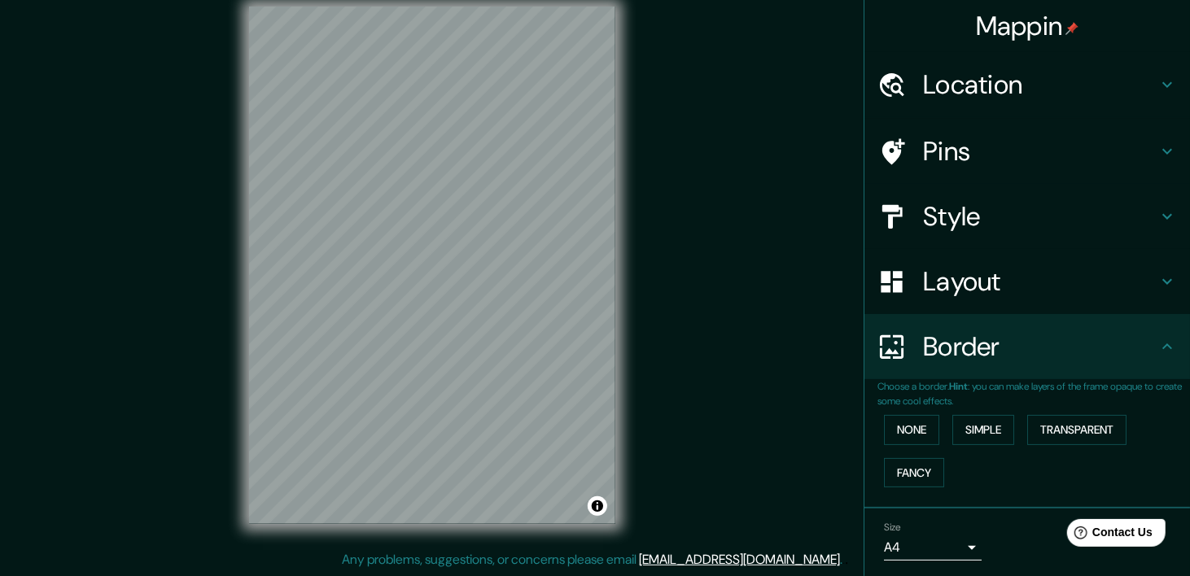
click at [1074, 235] on div "Style" at bounding box center [1027, 216] width 326 height 65
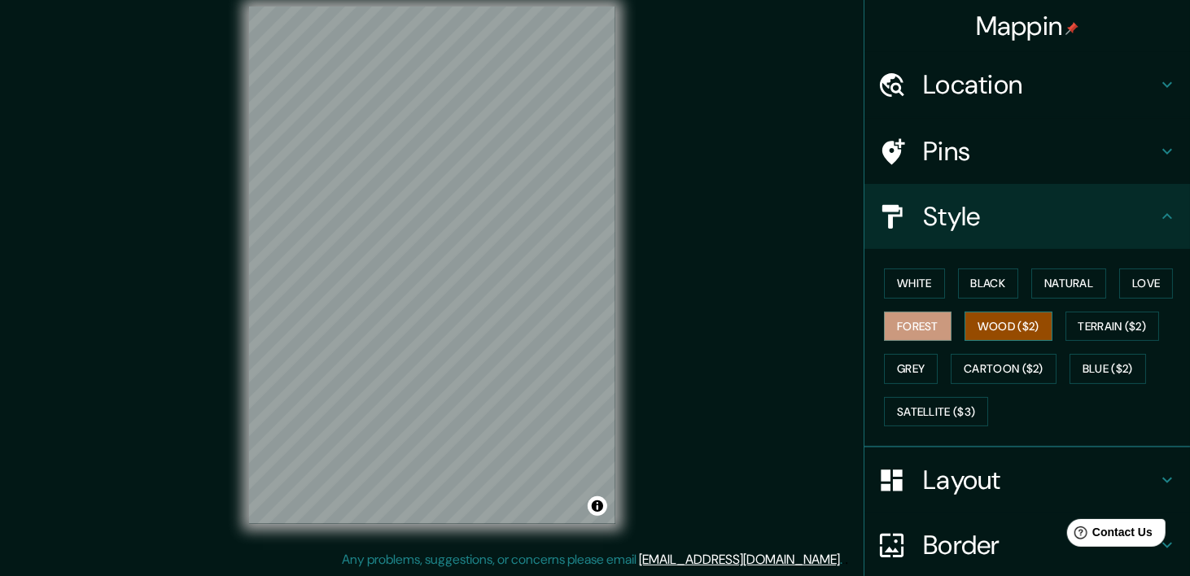
click at [1022, 325] on button "Wood ($2)" at bounding box center [1009, 327] width 88 height 30
click at [1077, 316] on button "Terrain ($2)" at bounding box center [1113, 327] width 94 height 30
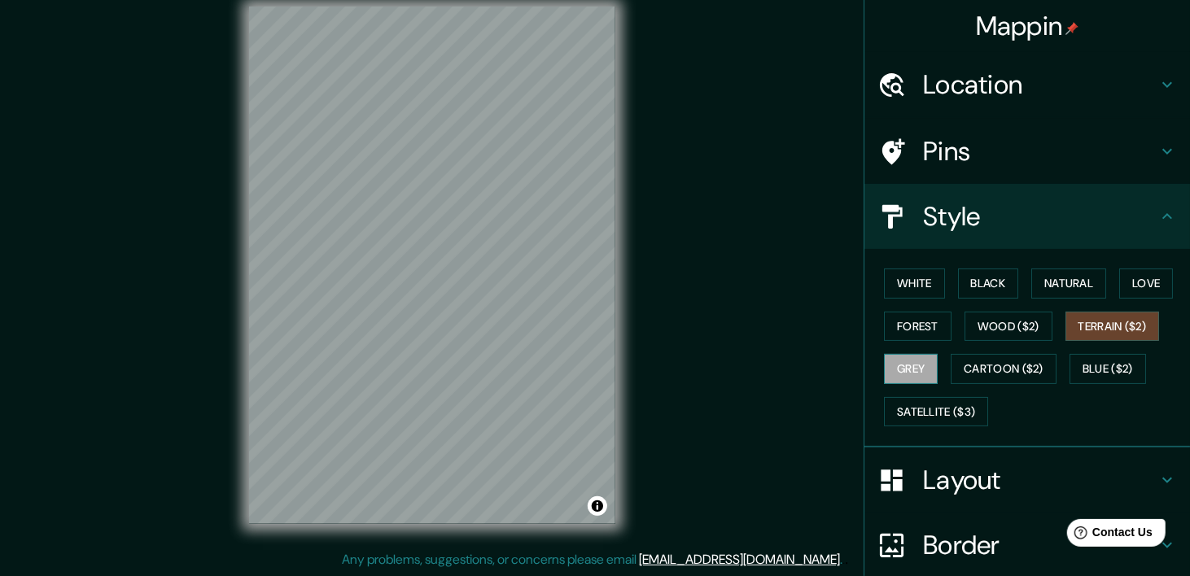
click at [892, 365] on button "Grey" at bounding box center [911, 369] width 54 height 30
click at [977, 355] on button "Cartoon ($2)" at bounding box center [1004, 369] width 106 height 30
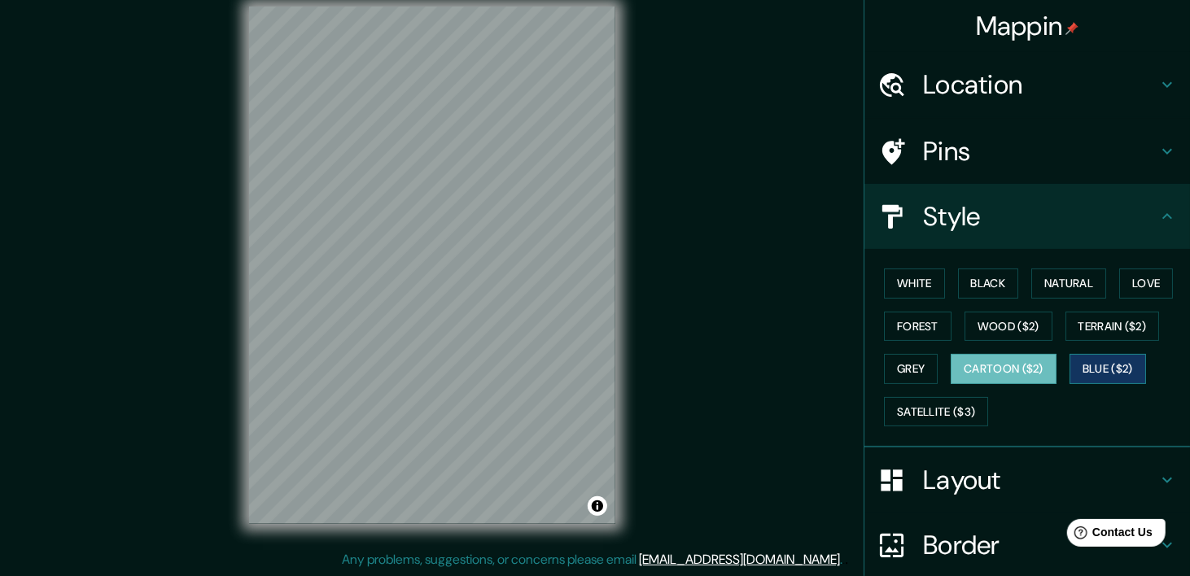
click at [1093, 368] on button "Blue ($2)" at bounding box center [1108, 369] width 77 height 30
click at [933, 334] on button "Forest" at bounding box center [918, 327] width 68 height 30
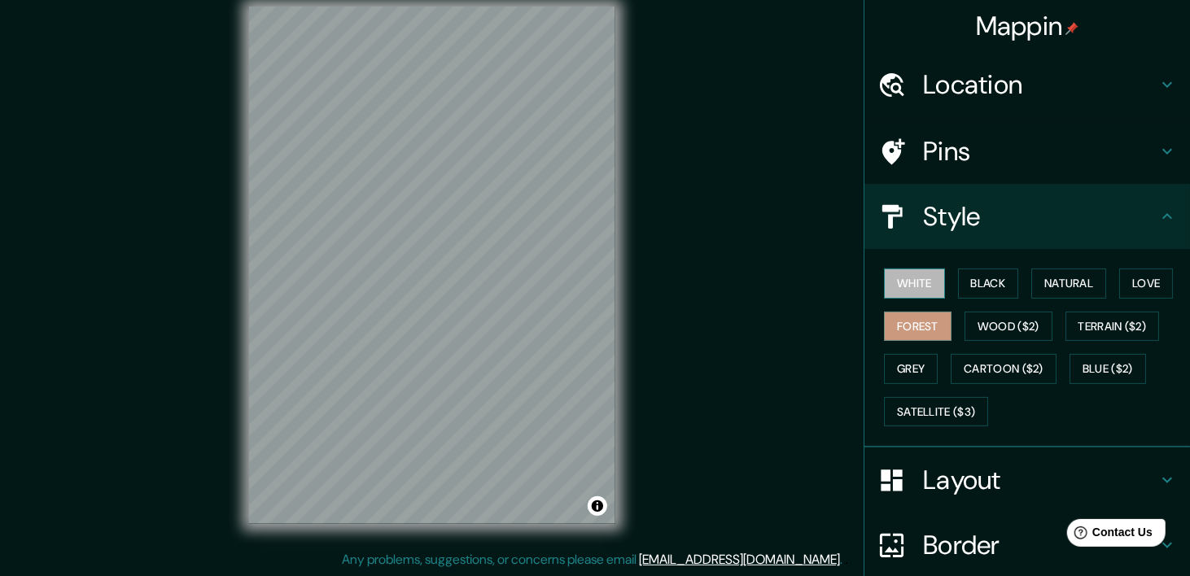
click at [920, 274] on button "White" at bounding box center [914, 284] width 61 height 30
click at [977, 279] on button "Black" at bounding box center [988, 284] width 61 height 30
